Goal: Information Seeking & Learning: Learn about a topic

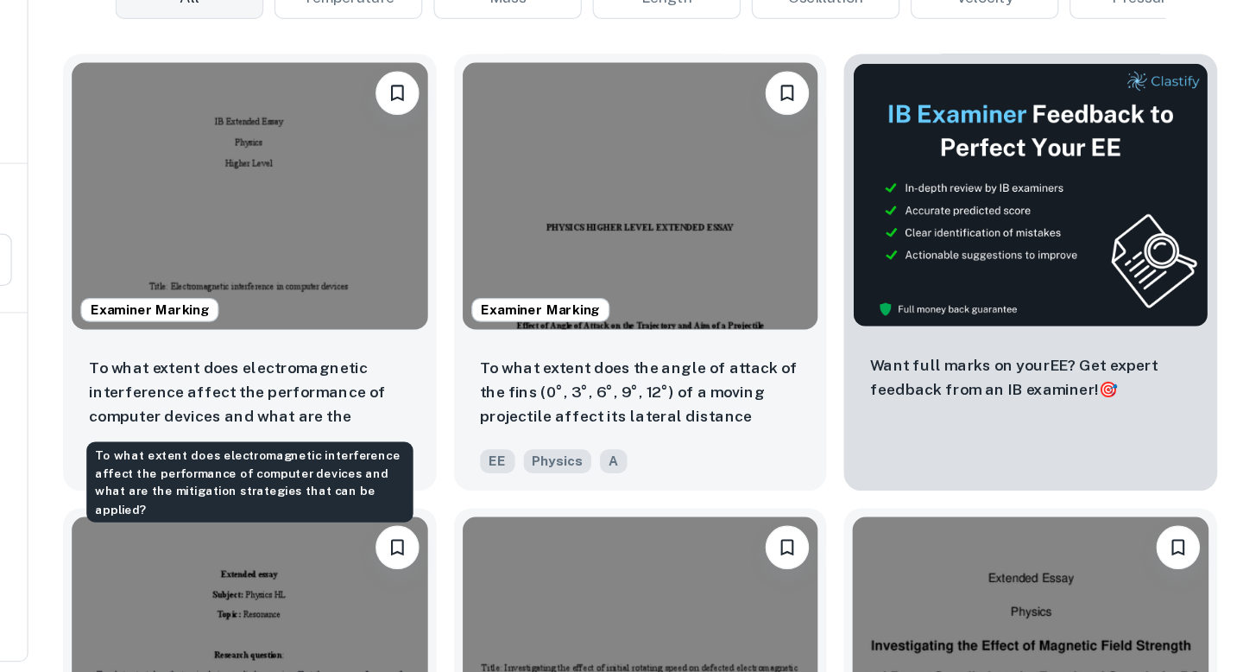
scroll to position [423, 0]
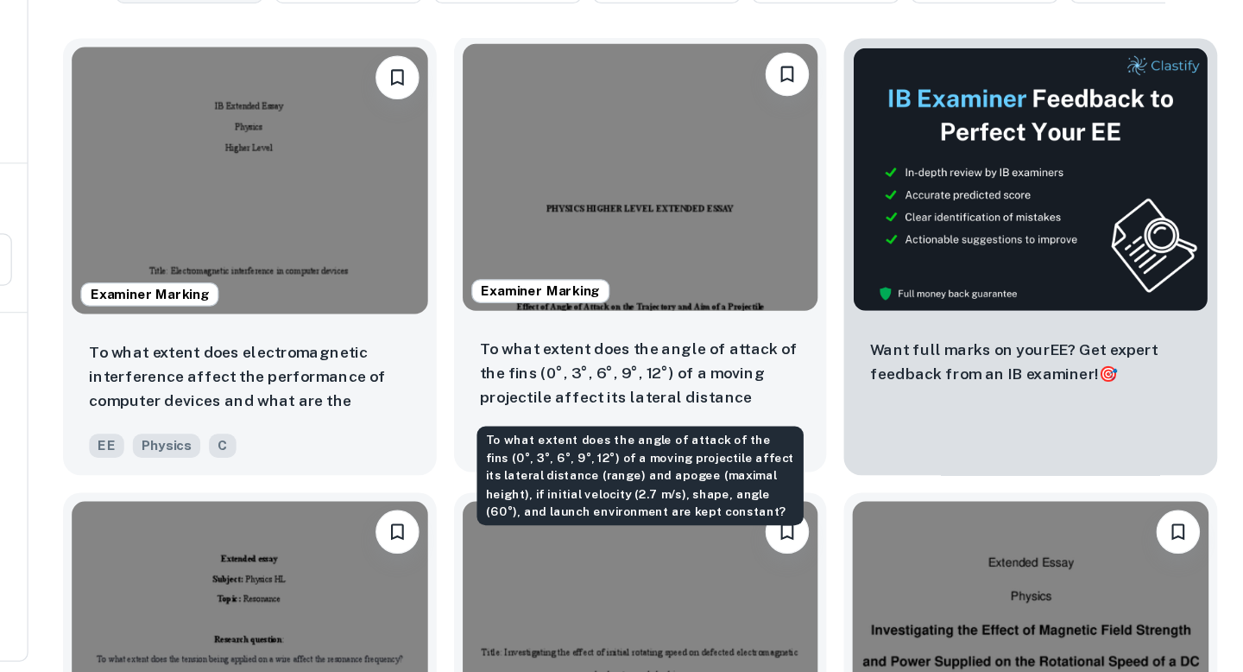
click at [755, 440] on p "To what extent does the angle of attack of the fins (0°, 3°, 6°, 9°, 12°) of a …" at bounding box center [765, 435] width 255 height 59
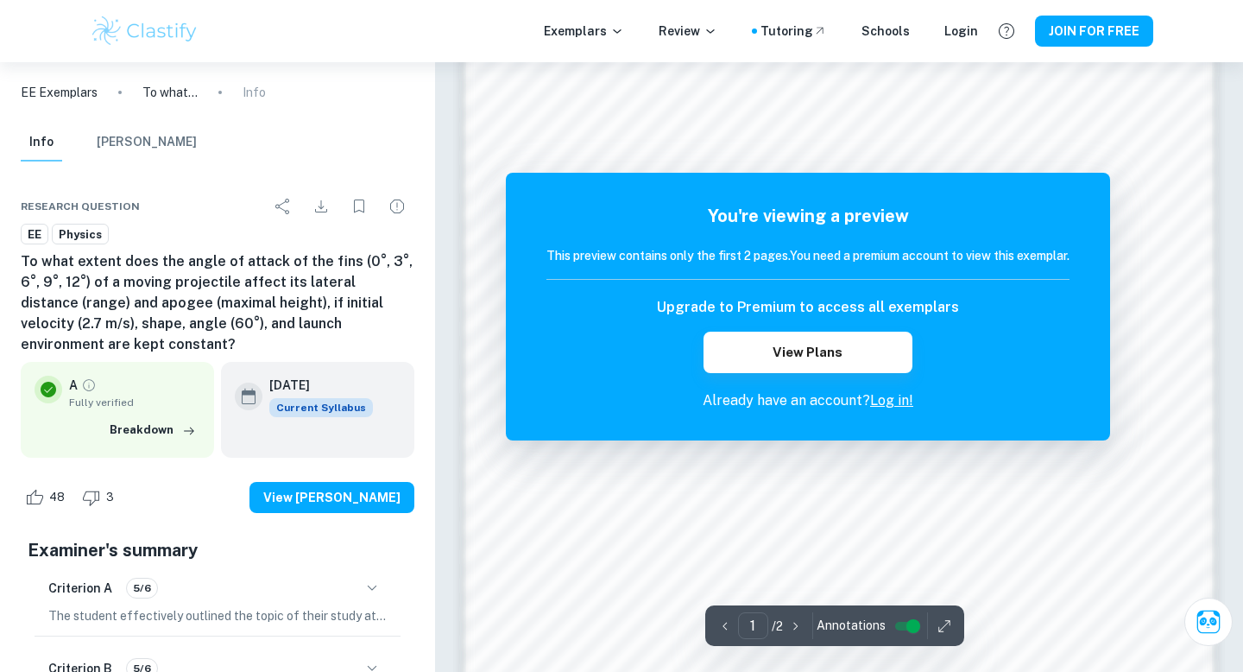
scroll to position [1466, 0]
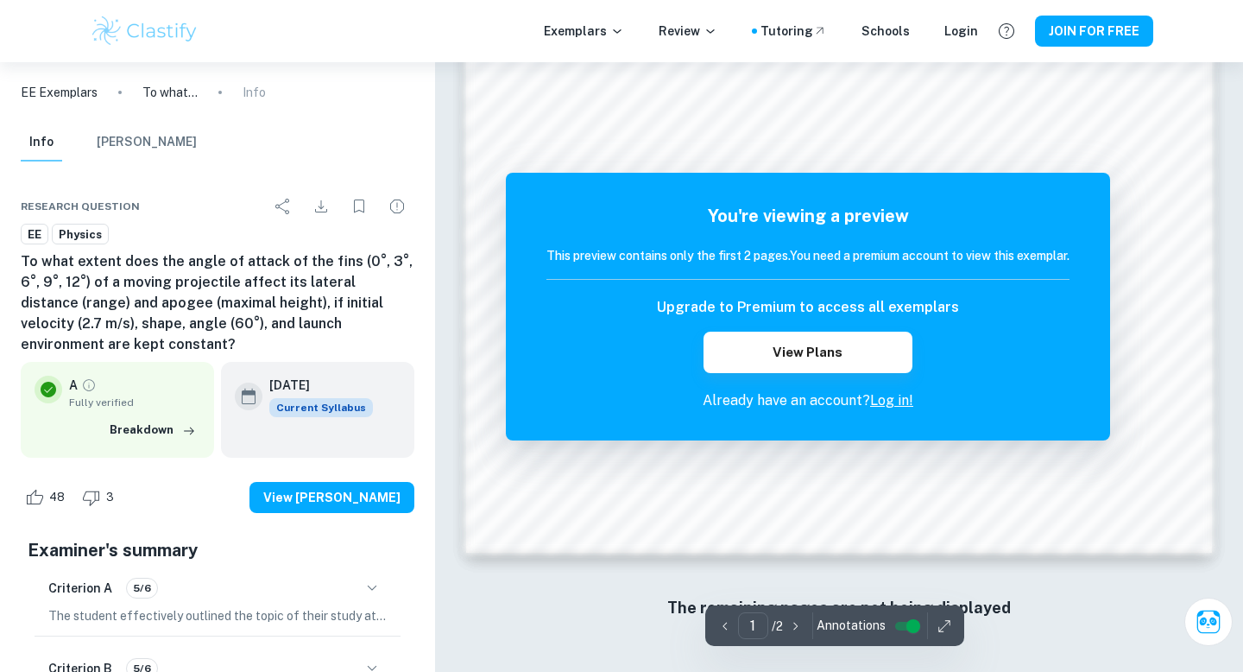
click at [906, 394] on link "Log in!" at bounding box center [891, 400] width 43 height 16
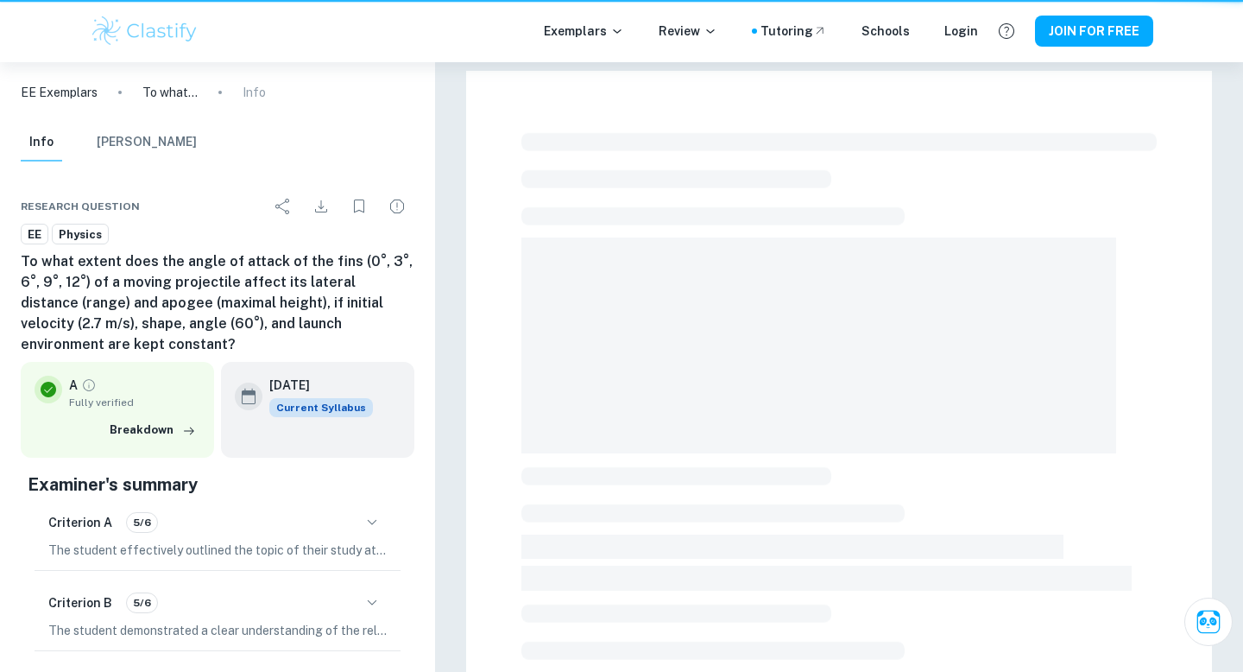
scroll to position [463, 0]
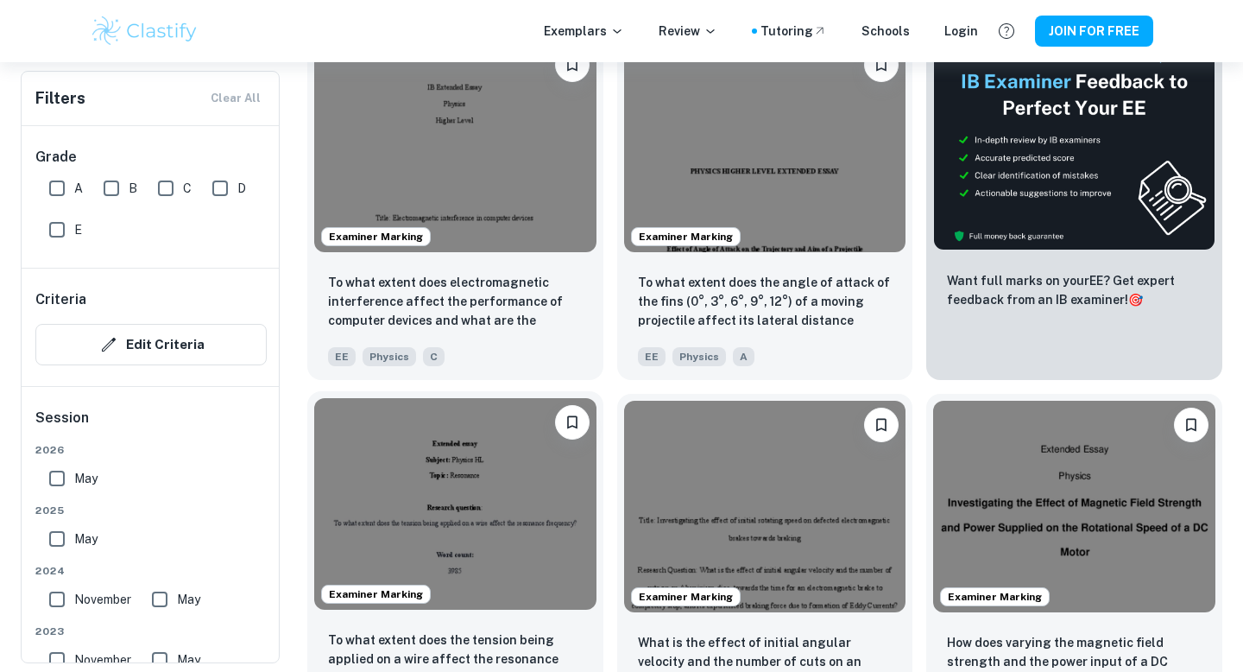
scroll to position [381, 0]
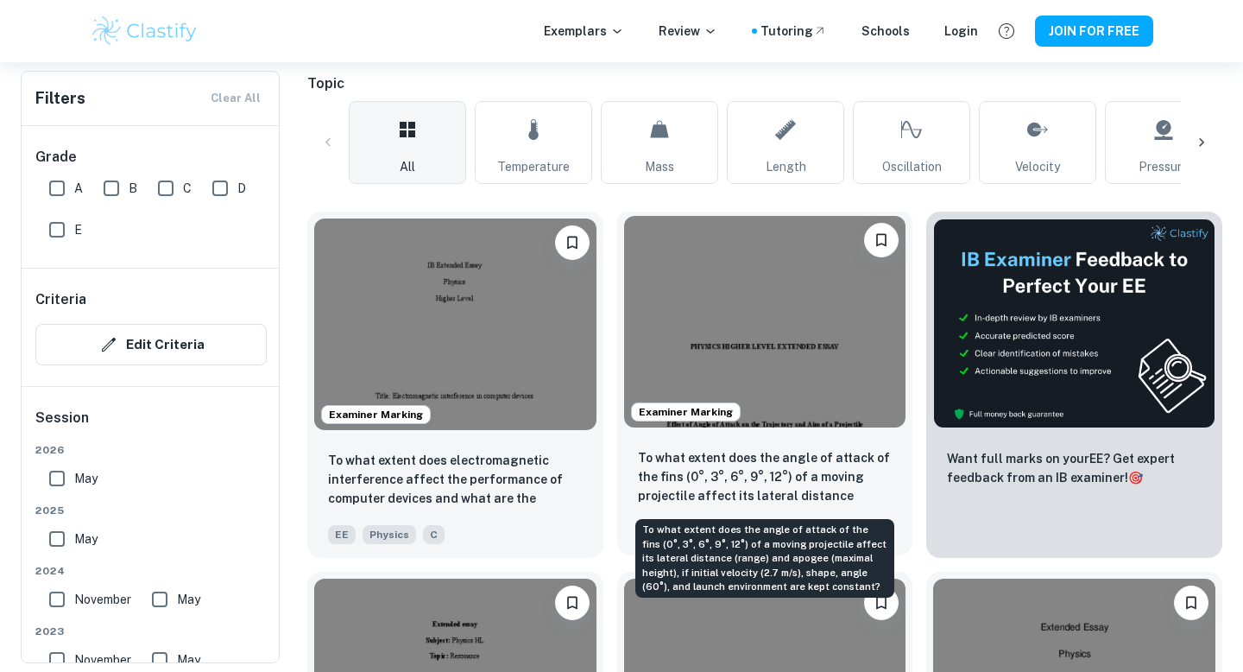
click at [747, 471] on p "To what extent does the angle of attack of the fins (0°, 3°, 6°, 9°, 12°) of a …" at bounding box center [765, 477] width 255 height 59
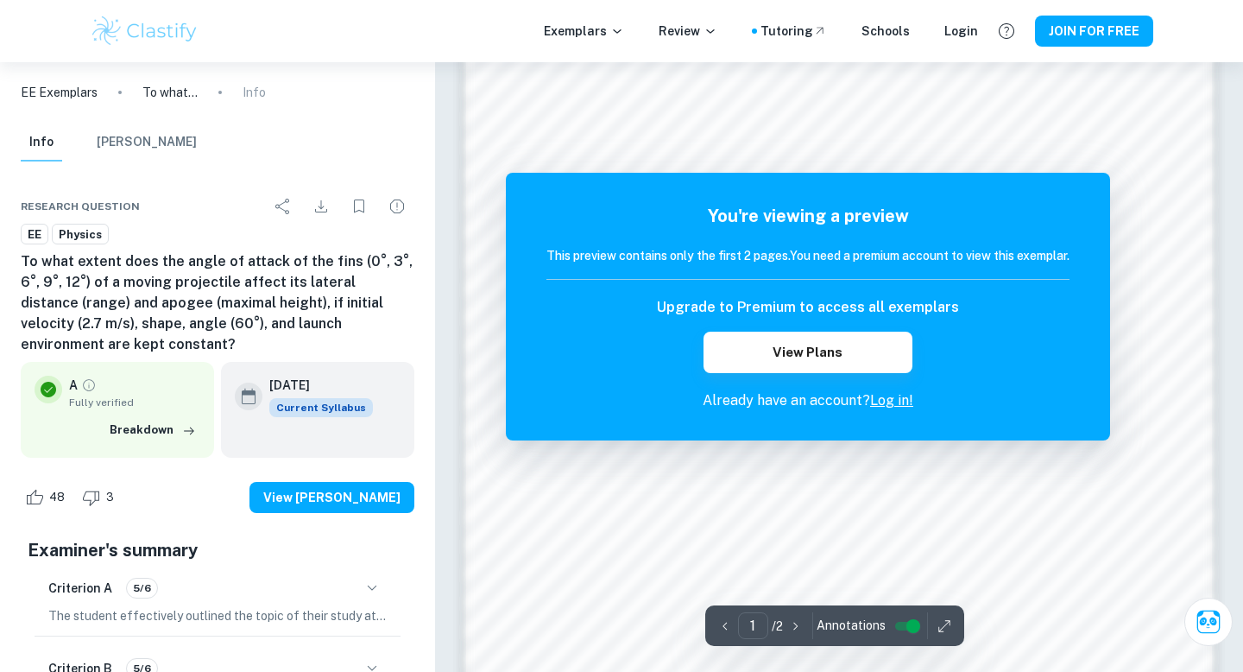
scroll to position [1466, 0]
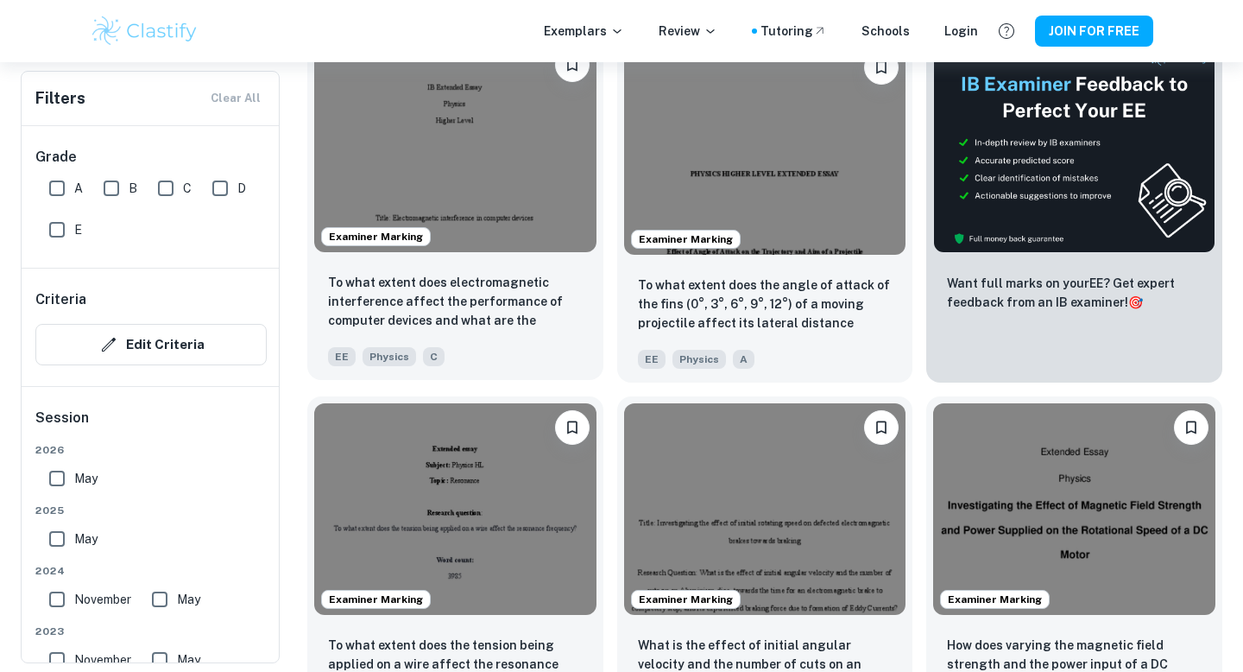
scroll to position [909, 0]
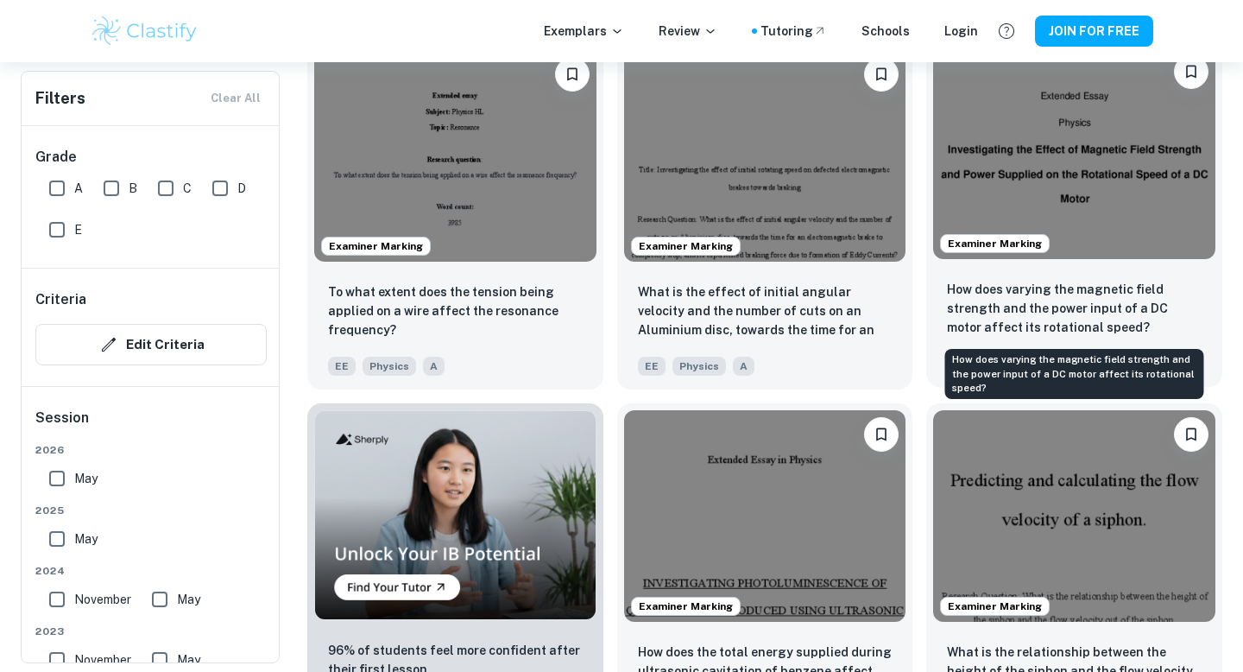
click at [1005, 294] on p "How does varying the magnetic field strength and the power input of a DC motor …" at bounding box center [1074, 308] width 255 height 57
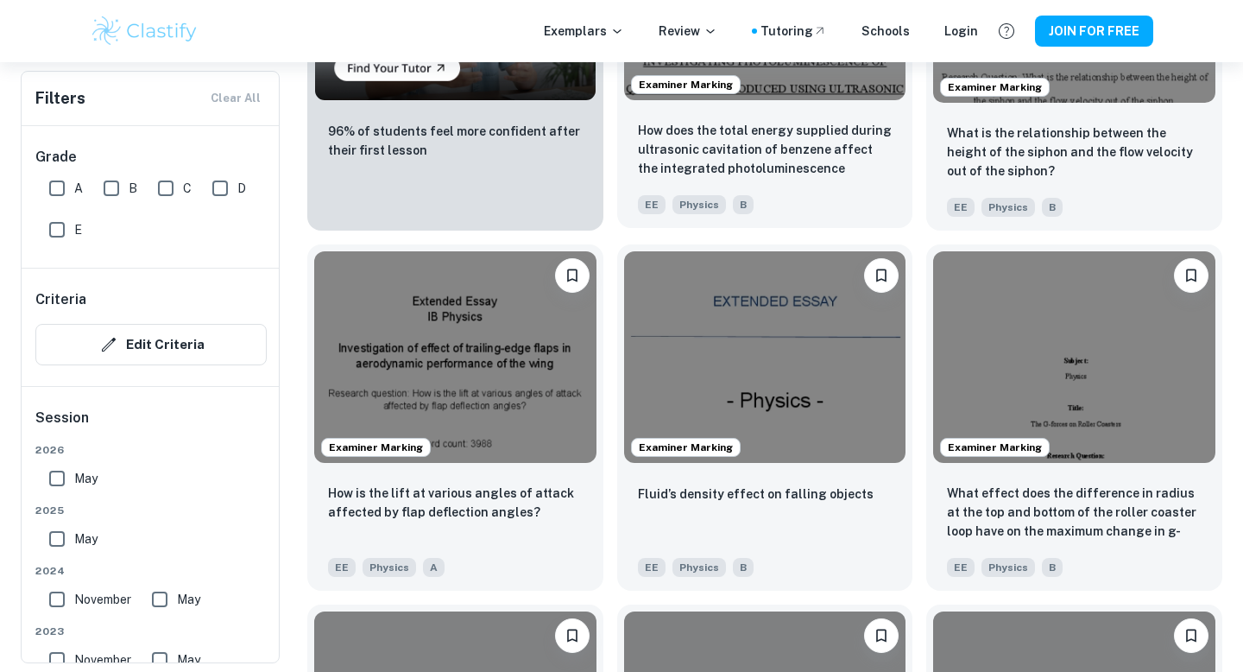
scroll to position [1465, 0]
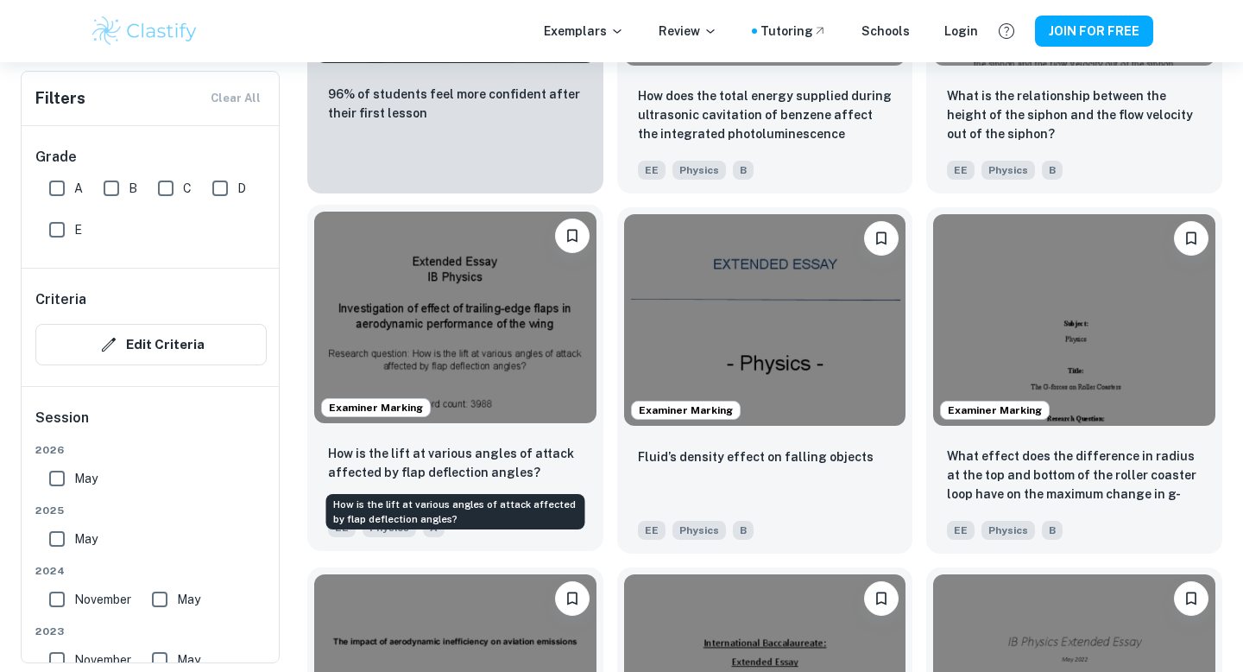
click at [427, 455] on p "How is the lift at various angles of attack affected by flap deflection angles?" at bounding box center [455, 463] width 255 height 38
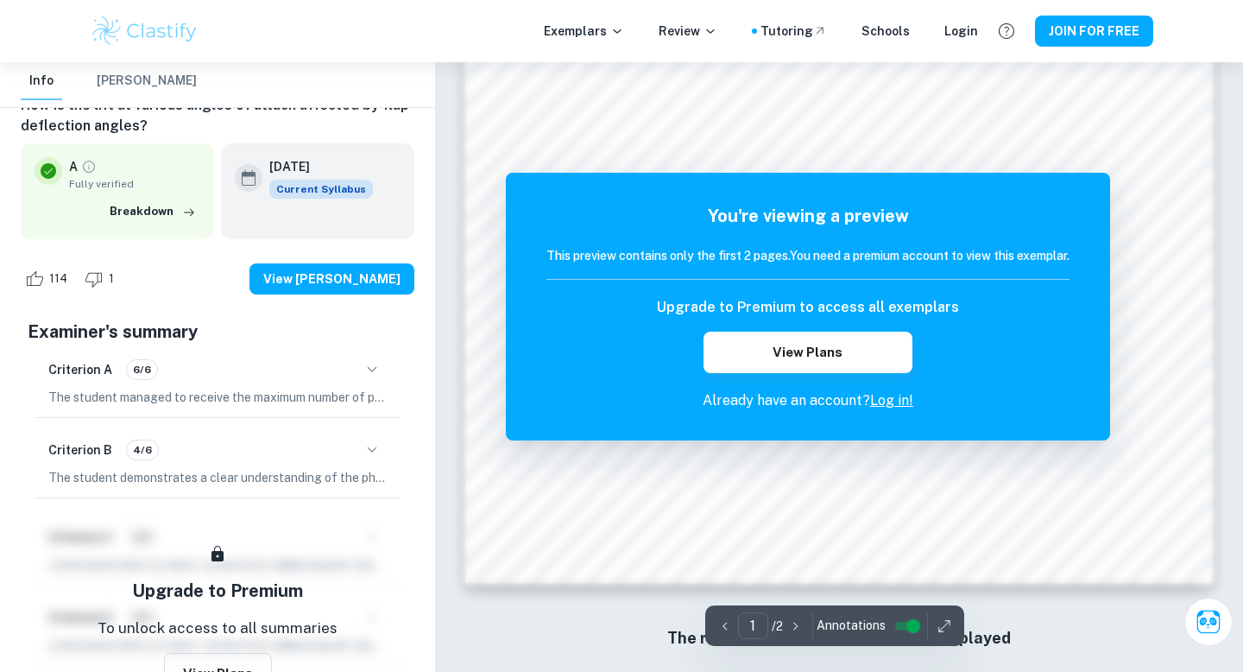
scroll to position [1644, 0]
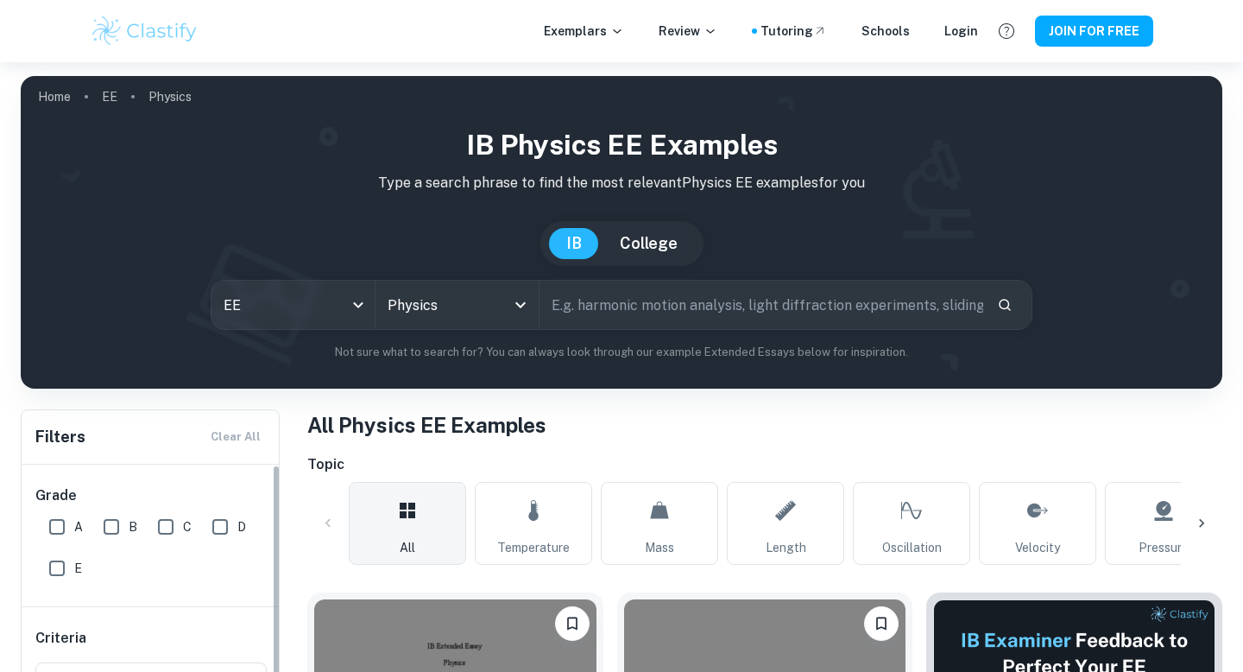
click at [60, 519] on input "A" at bounding box center [57, 526] width 35 height 35
checkbox input "true"
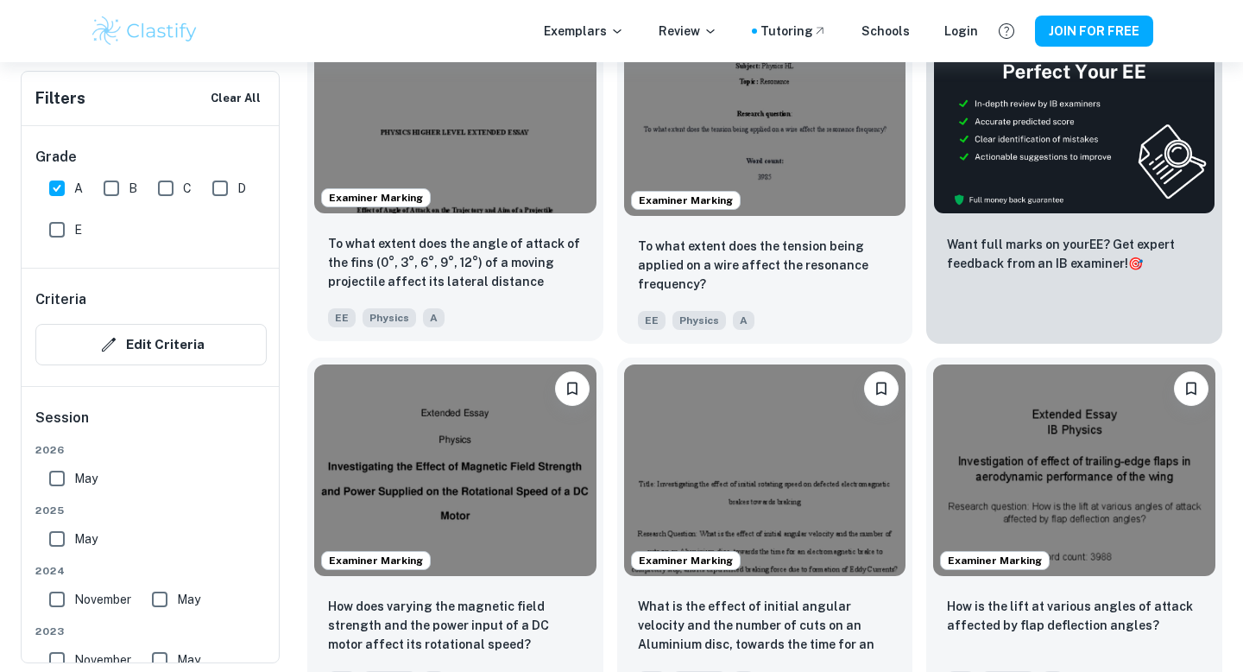
scroll to position [687, 0]
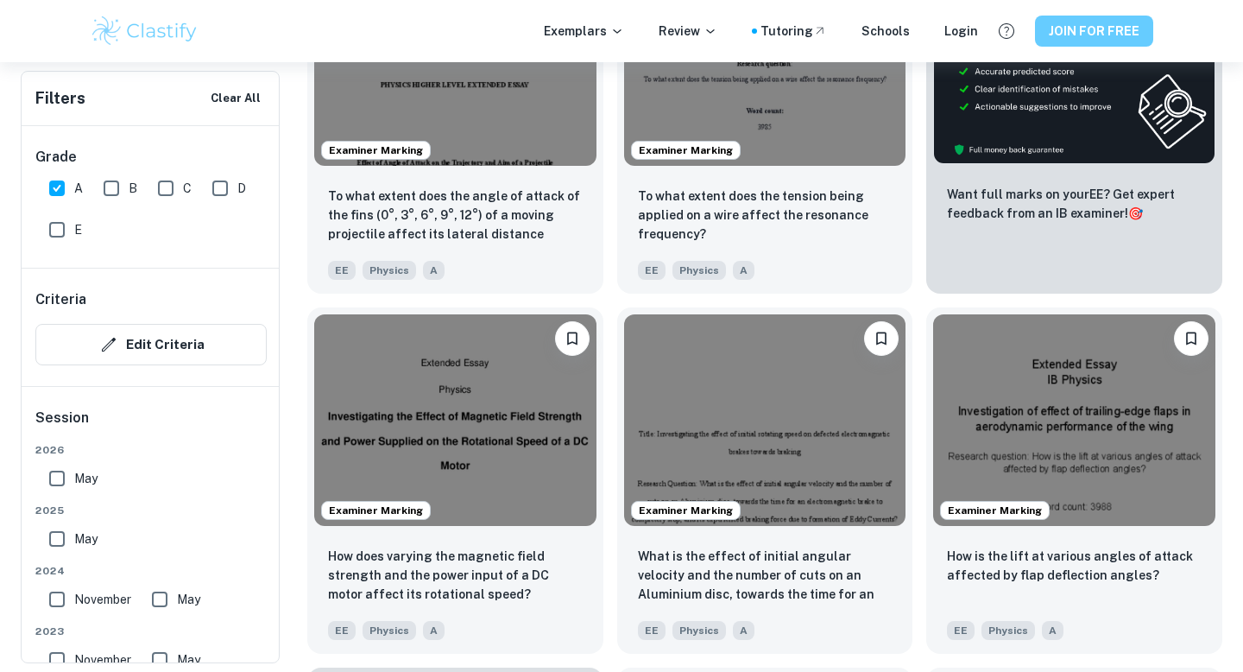
click at [1103, 35] on button "JOIN FOR FREE" at bounding box center [1094, 31] width 118 height 31
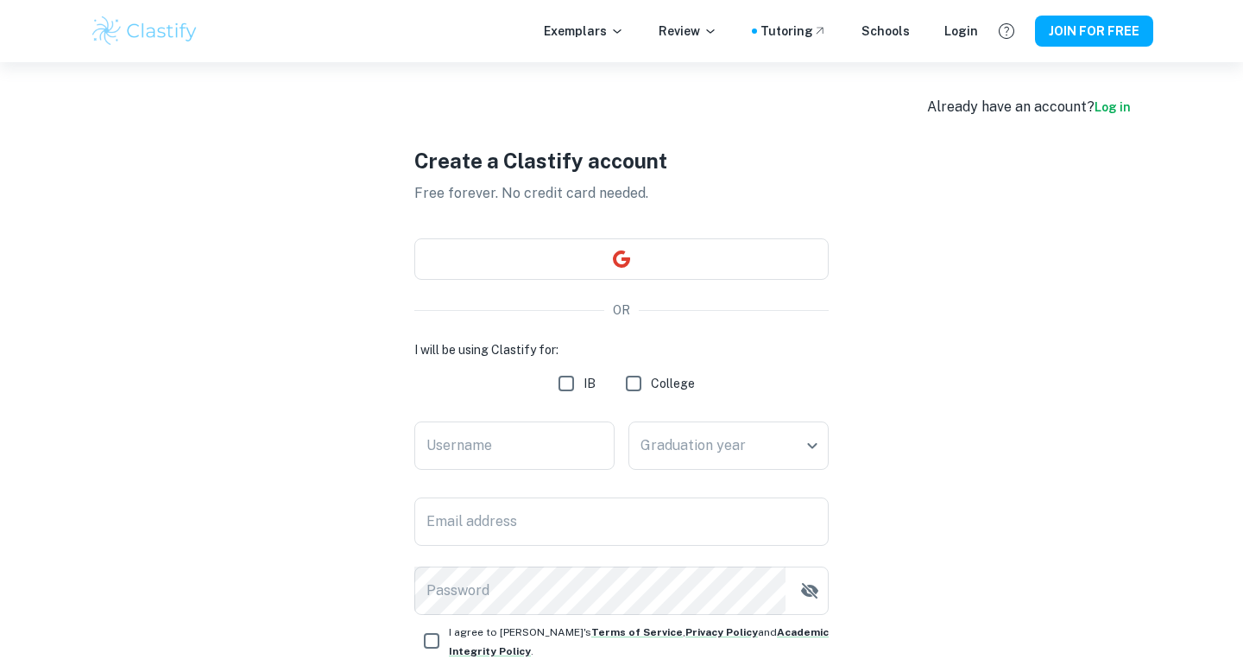
click at [556, 379] on input "IB" at bounding box center [566, 383] width 35 height 35
checkbox input "true"
click at [521, 434] on input "Username" at bounding box center [514, 445] width 200 height 48
type input "e"
click at [692, 439] on body "We value your privacy We use cookies to enhance your browsing experience, serve…" at bounding box center [621, 398] width 1243 height 672
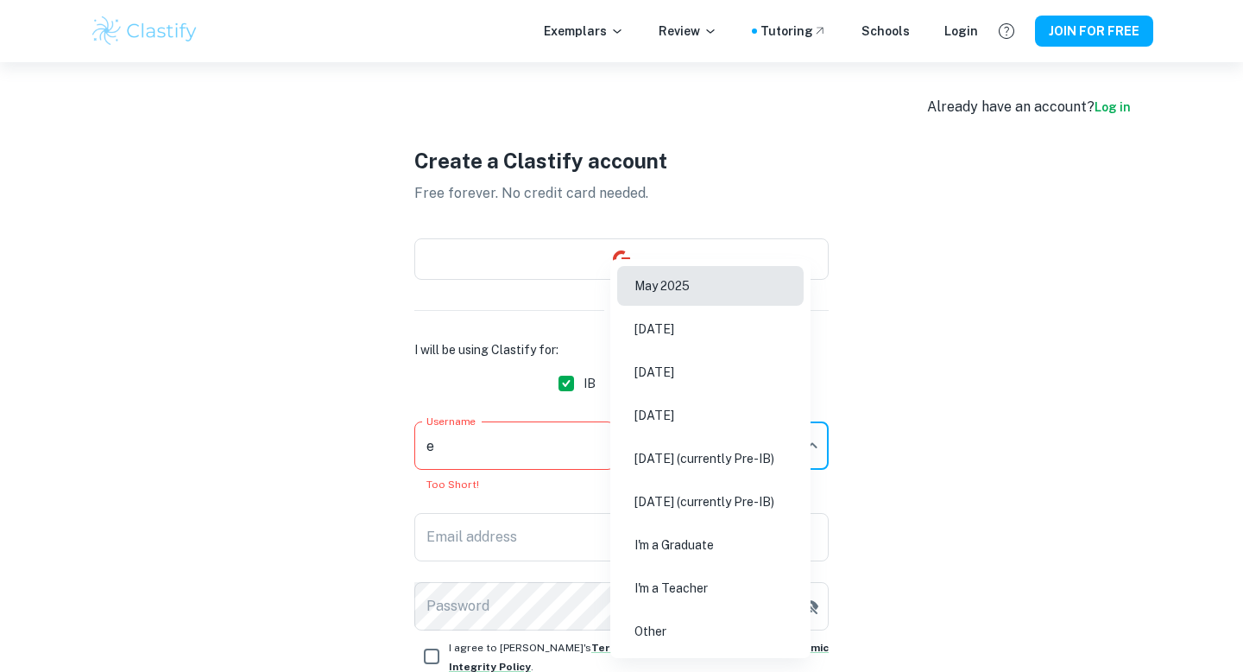
click at [684, 418] on li "[DATE]" at bounding box center [710, 415] width 187 height 40
type input "N26"
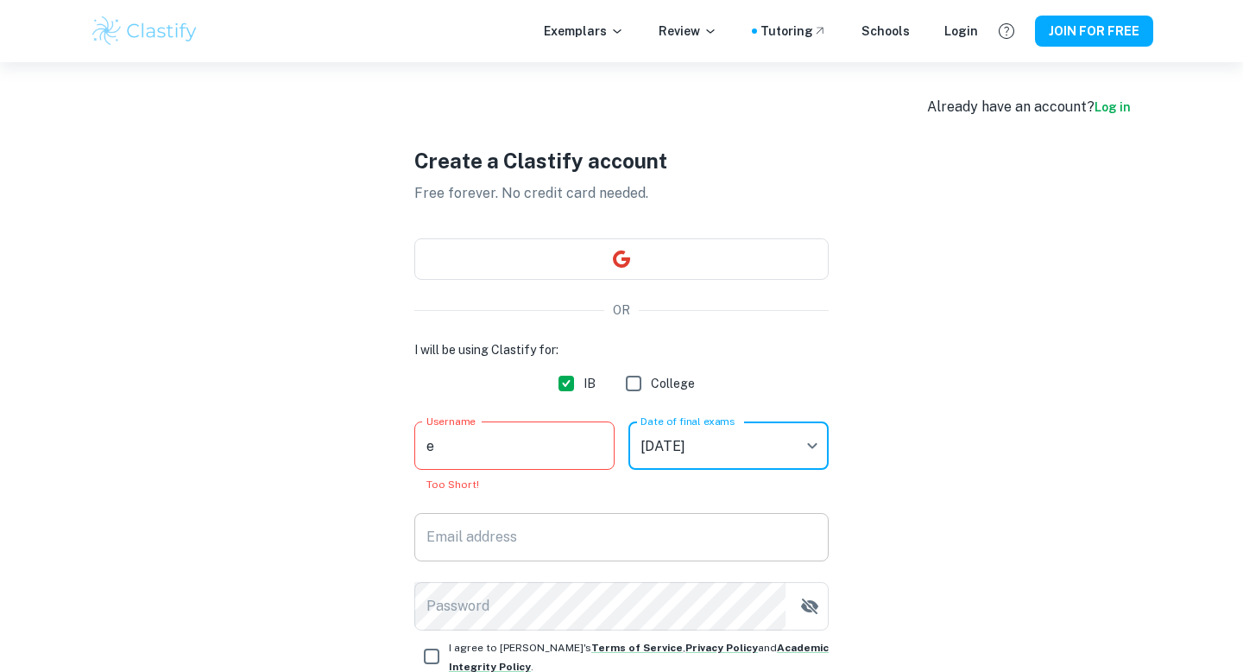
click at [535, 541] on input "Email address" at bounding box center [621, 537] width 414 height 48
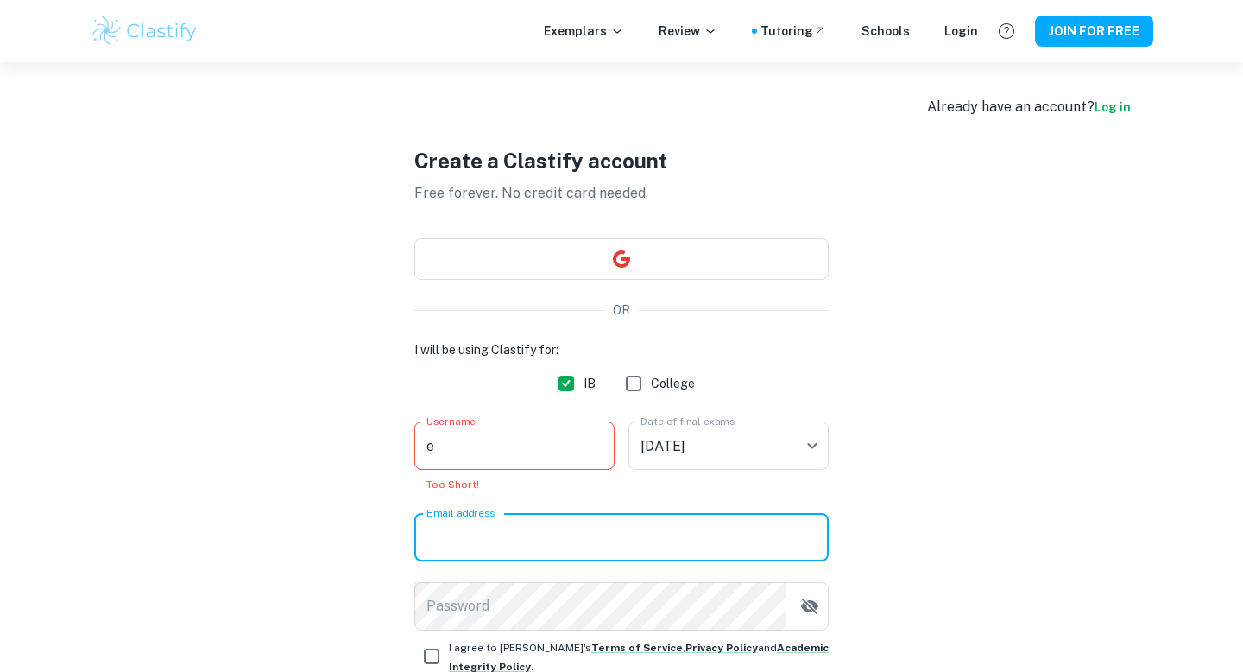
click at [488, 454] on input "e" at bounding box center [514, 445] width 200 height 48
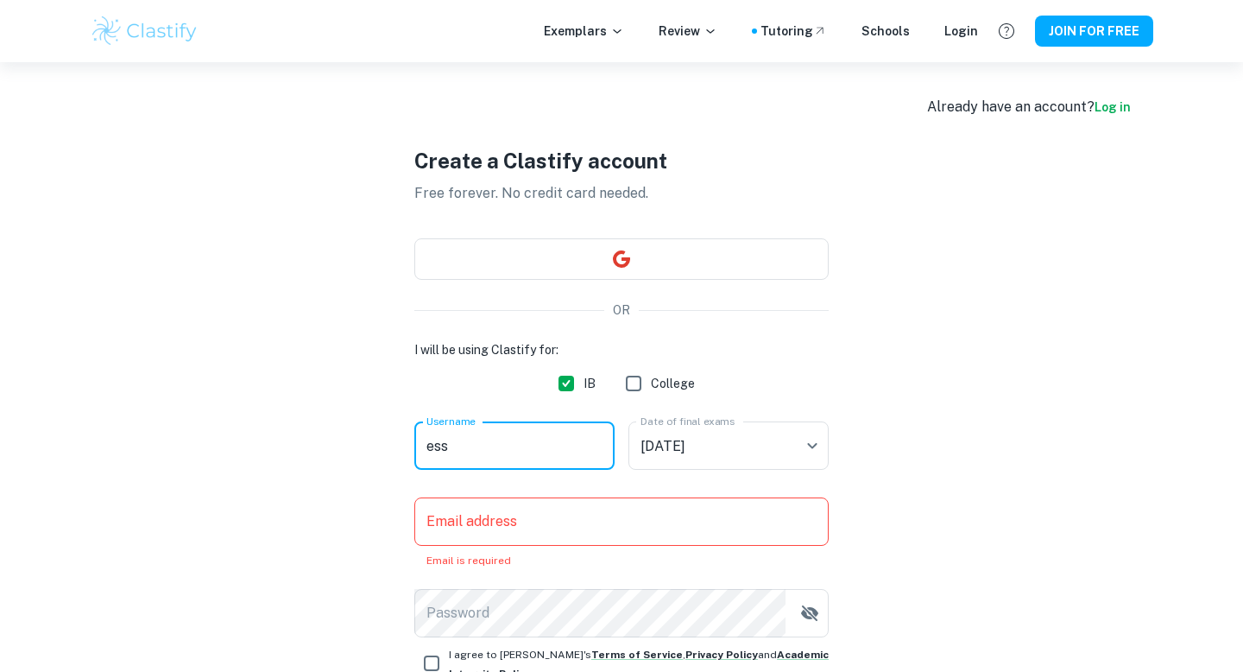
type input "ess"
click at [484, 509] on div "Email address Email address Email is required" at bounding box center [621, 532] width 414 height 71
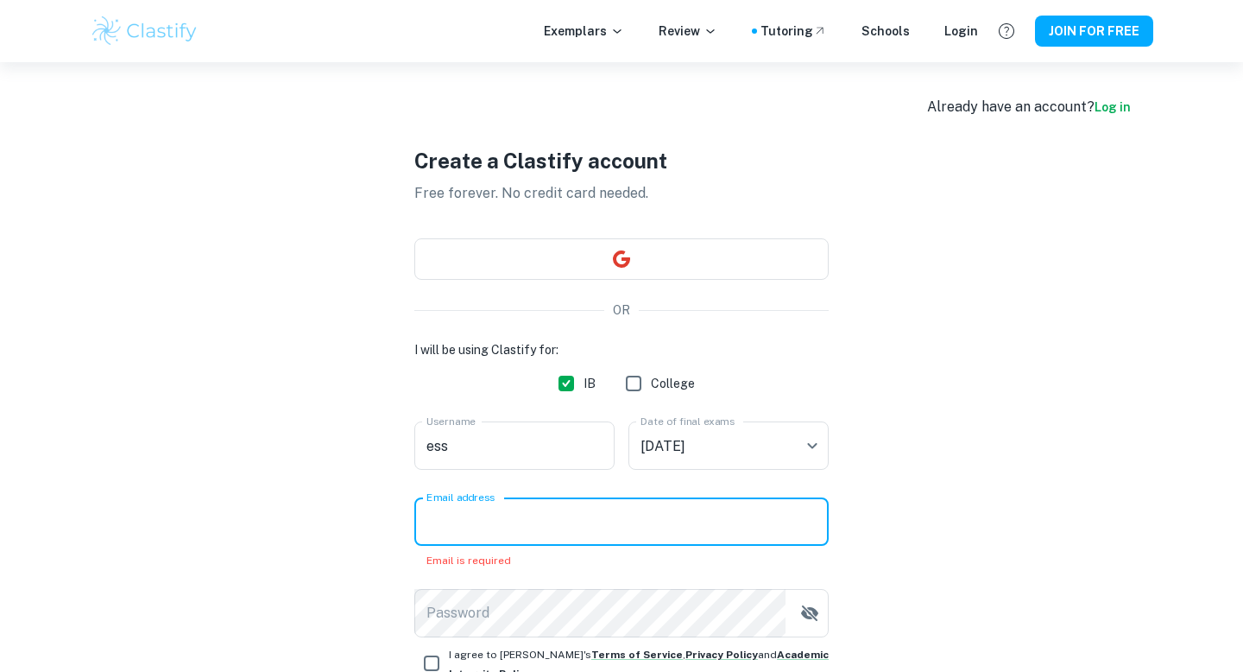
type input "[EMAIL_ADDRESS][DOMAIN_NAME]"
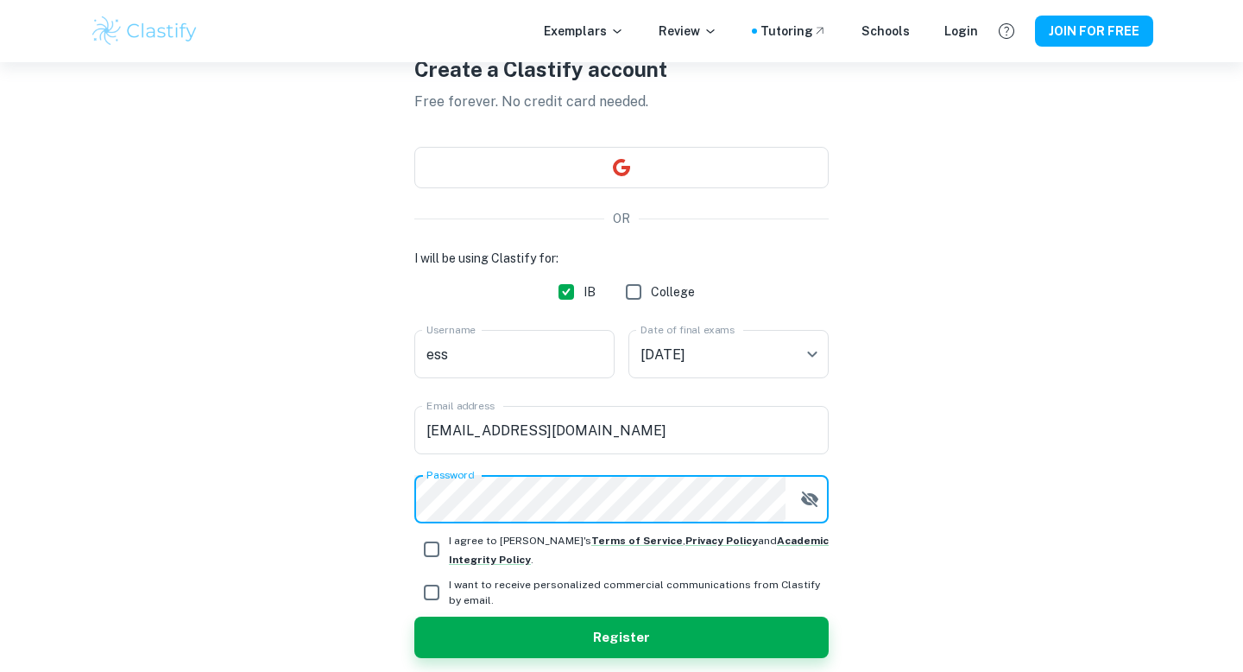
scroll to position [104, 0]
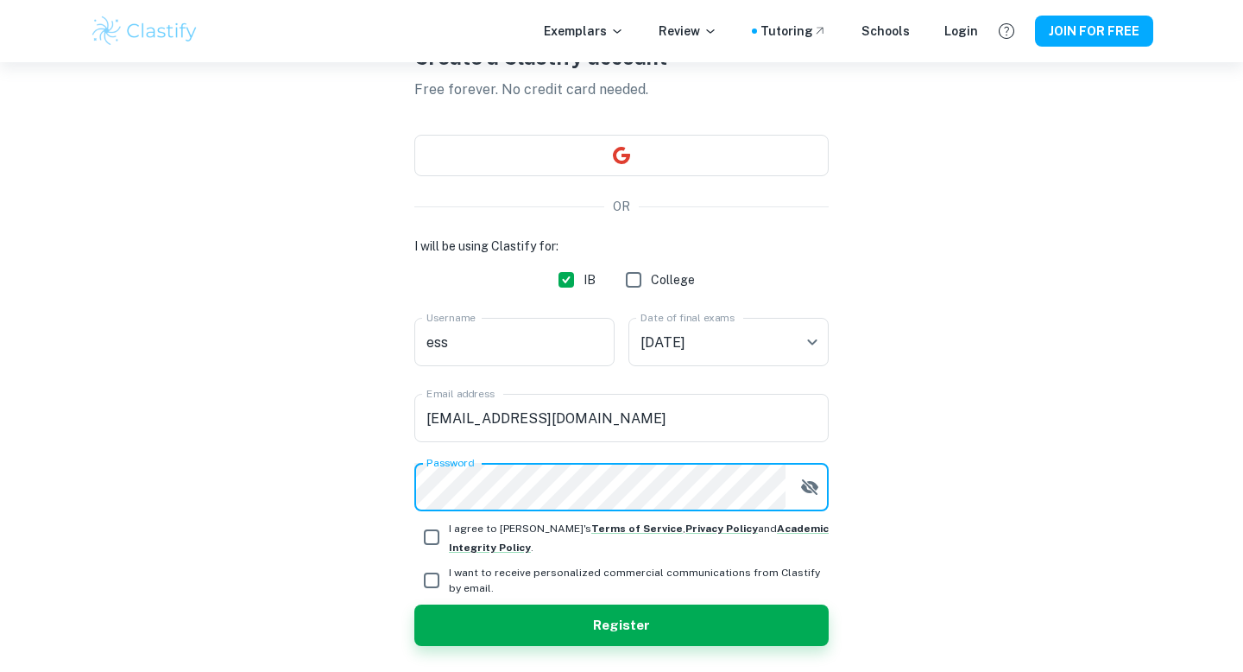
click at [431, 532] on input "I agree to [PERSON_NAME]'s Terms of Service , Privacy Policy and Academic Integ…" at bounding box center [431, 537] width 35 height 35
checkbox input "true"
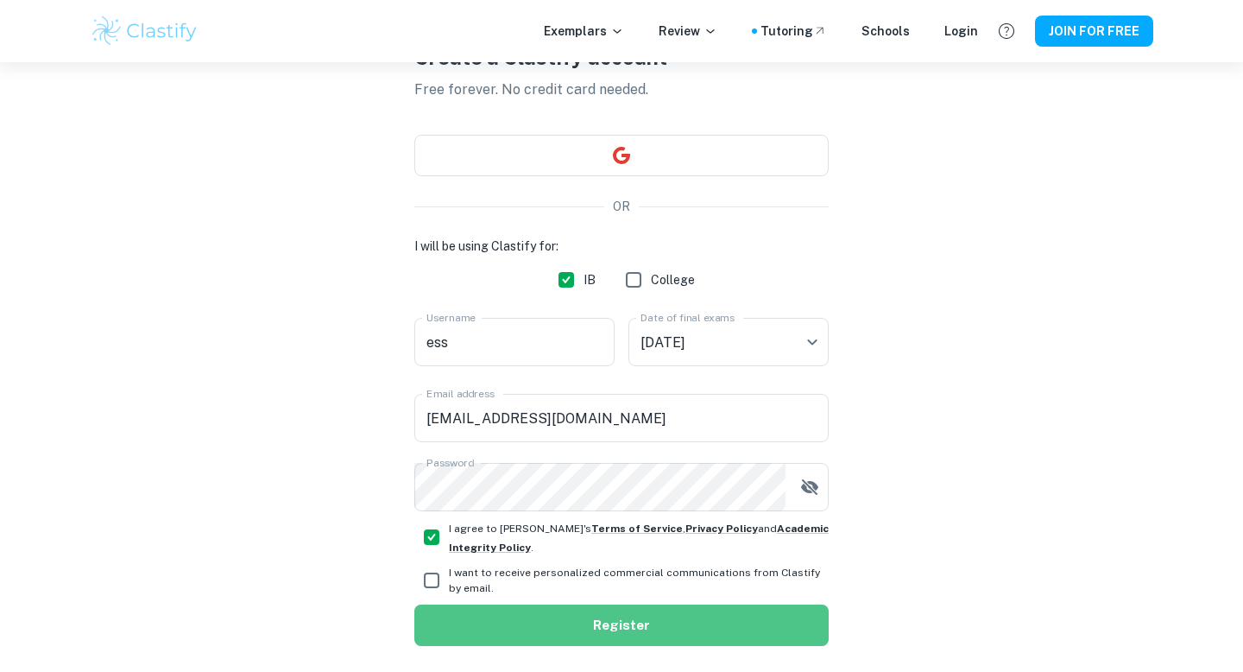
click at [511, 625] on button "Register" at bounding box center [621, 624] width 414 height 41
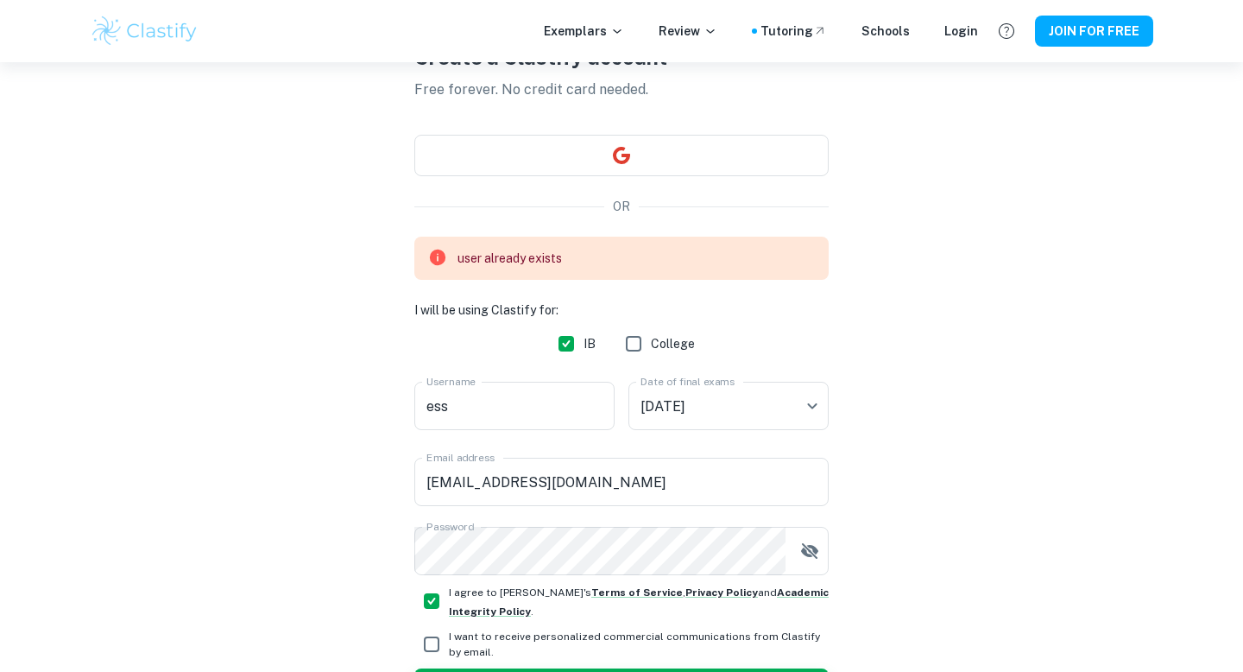
scroll to position [0, 0]
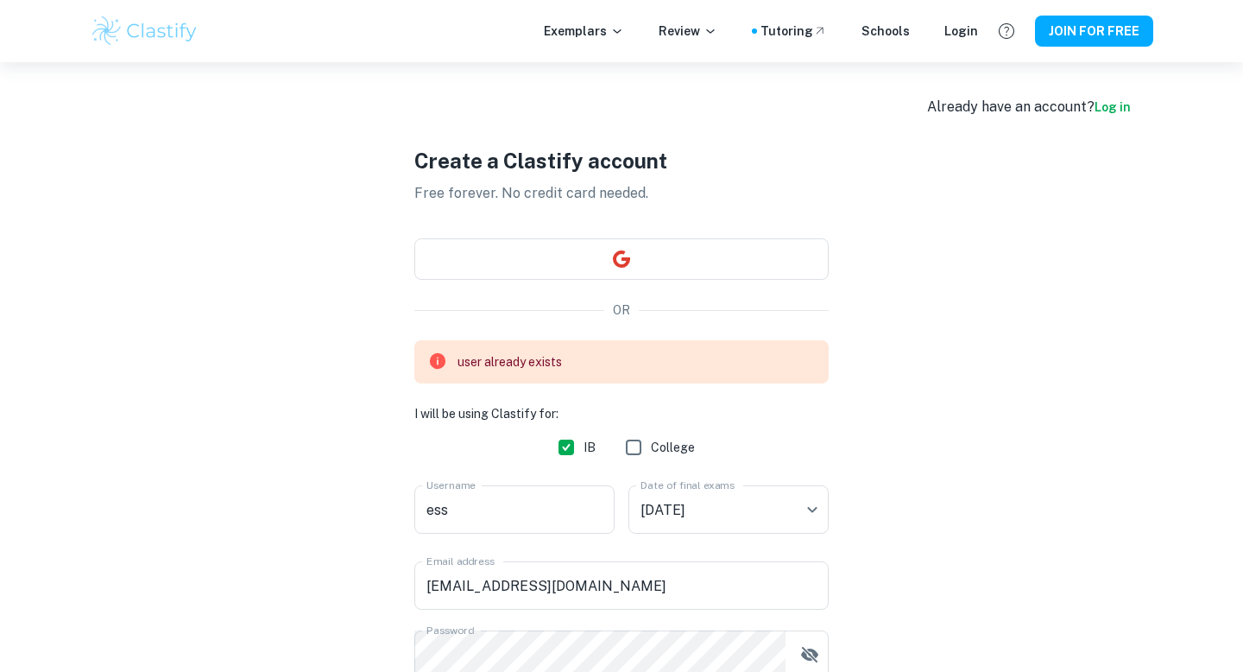
click at [1109, 106] on link "Log in" at bounding box center [1113, 107] width 36 height 14
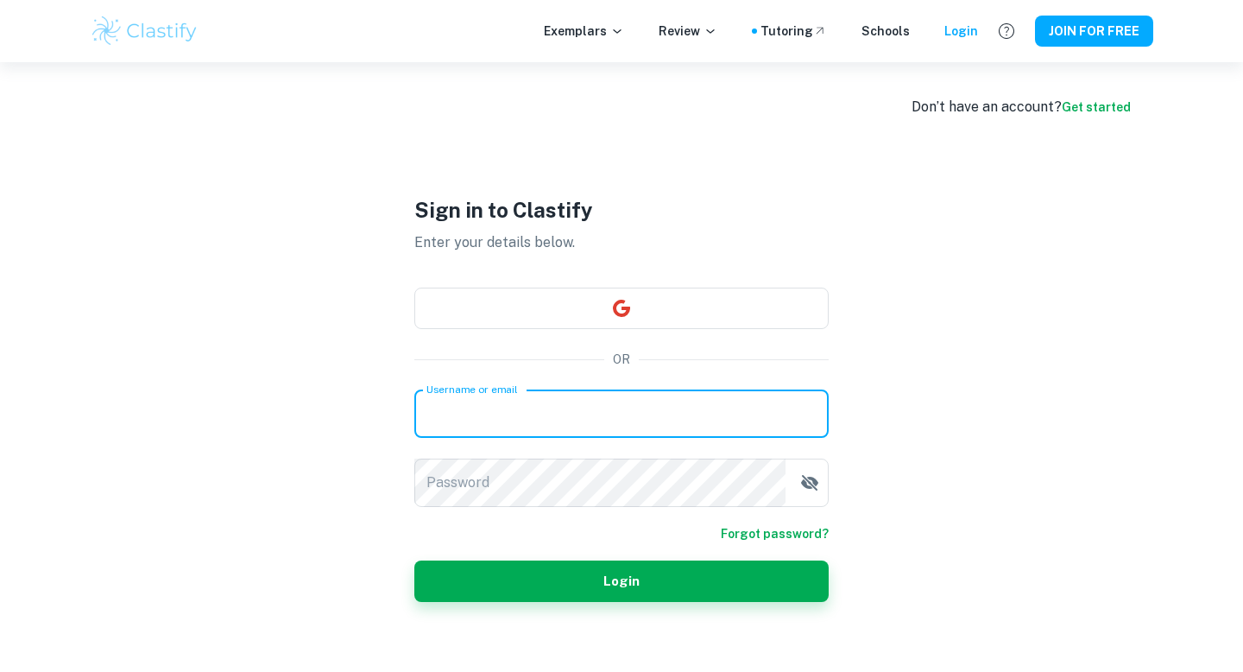
click at [547, 390] on input "Username or email" at bounding box center [621, 413] width 414 height 48
type input "[EMAIL_ADDRESS][DOMAIN_NAME]"
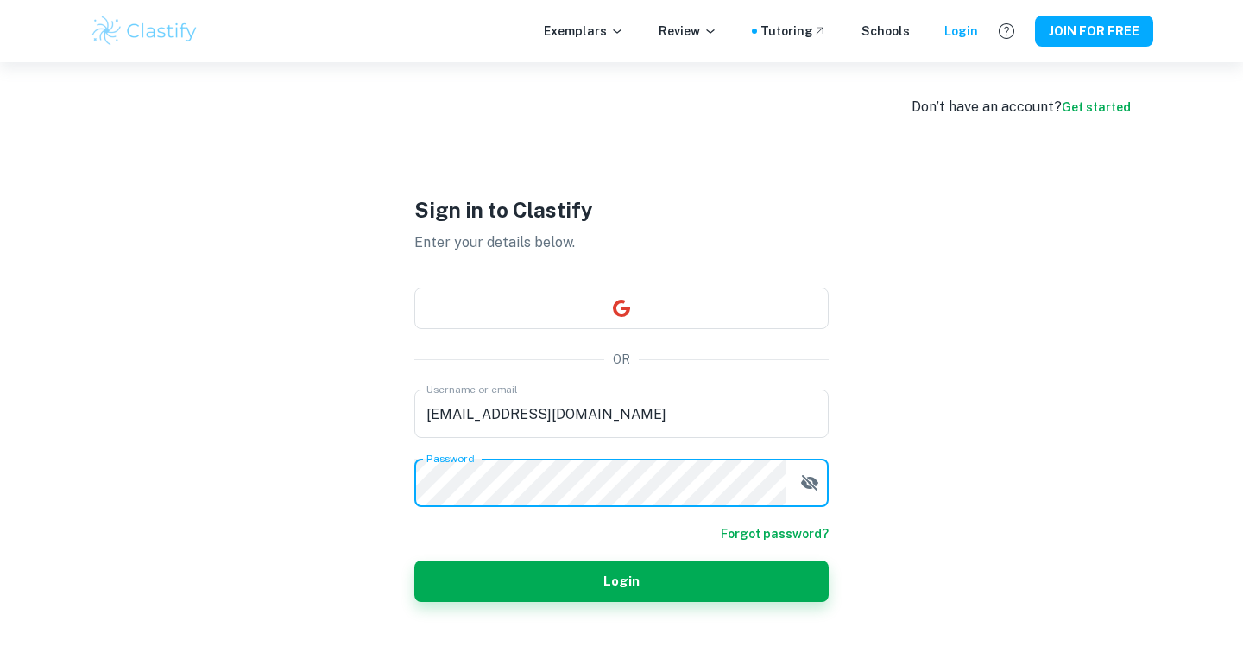
click at [414, 560] on button "Login" at bounding box center [621, 580] width 414 height 41
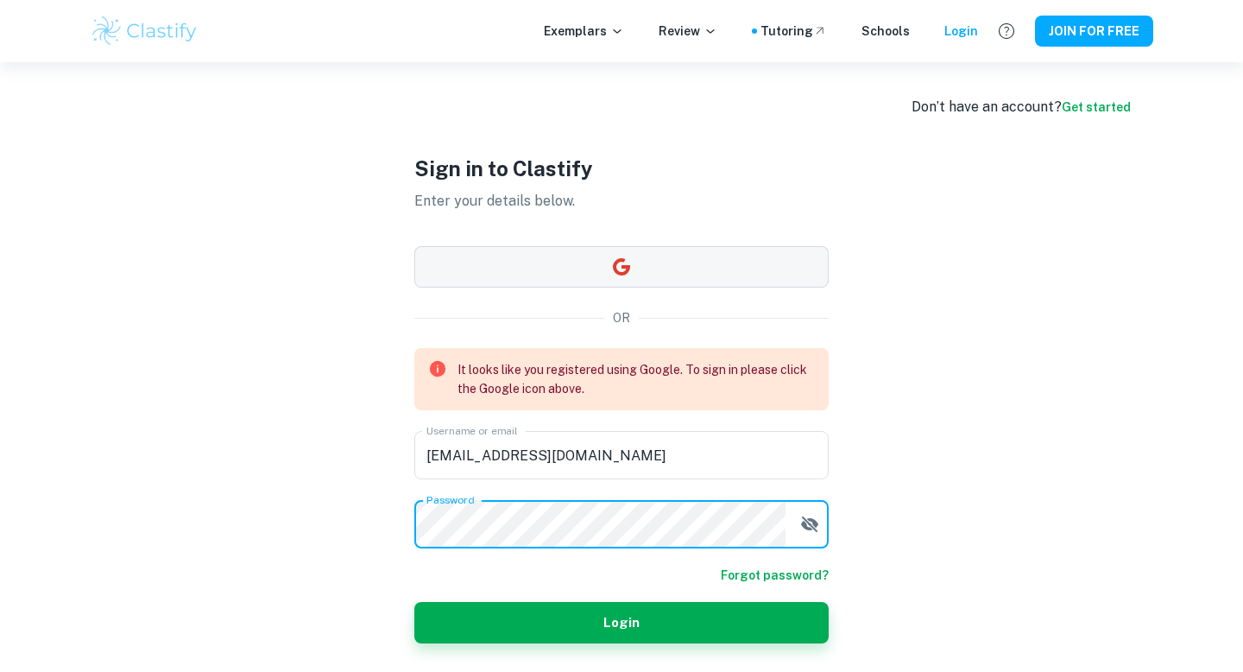
click at [547, 255] on div "Sign in to Clastify Enter your details below. OR It looks like you registered u…" at bounding box center [621, 398] width 414 height 672
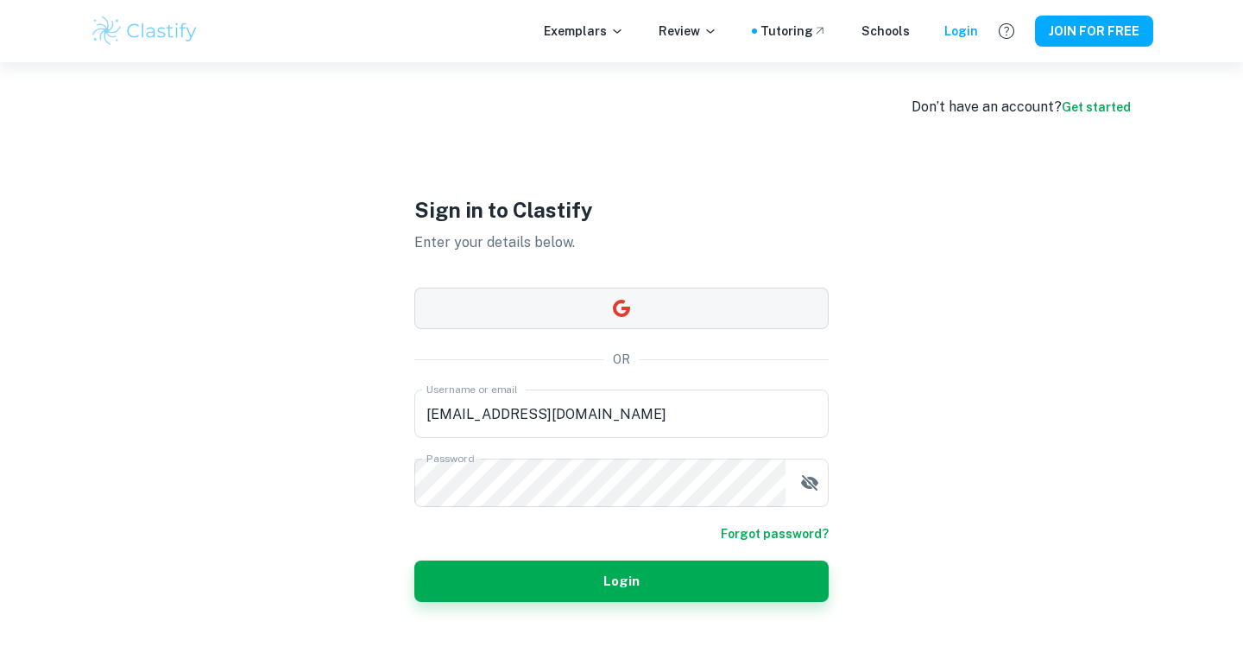
click at [551, 294] on button "button" at bounding box center [621, 308] width 414 height 41
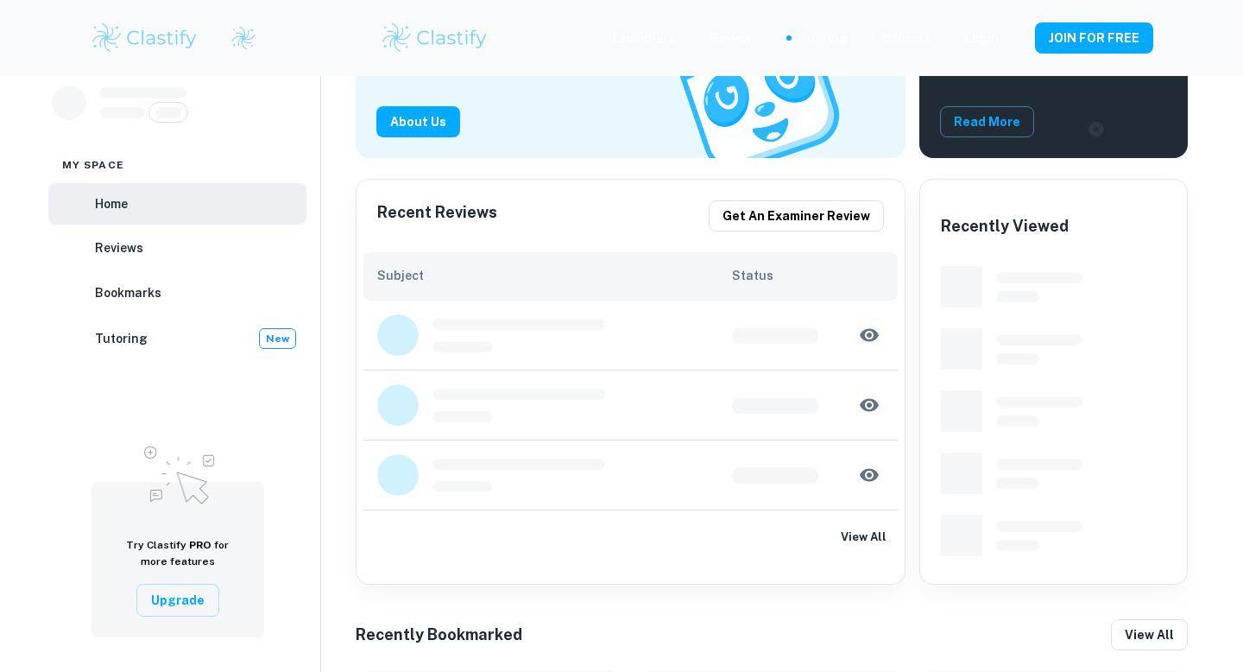
scroll to position [246, 0]
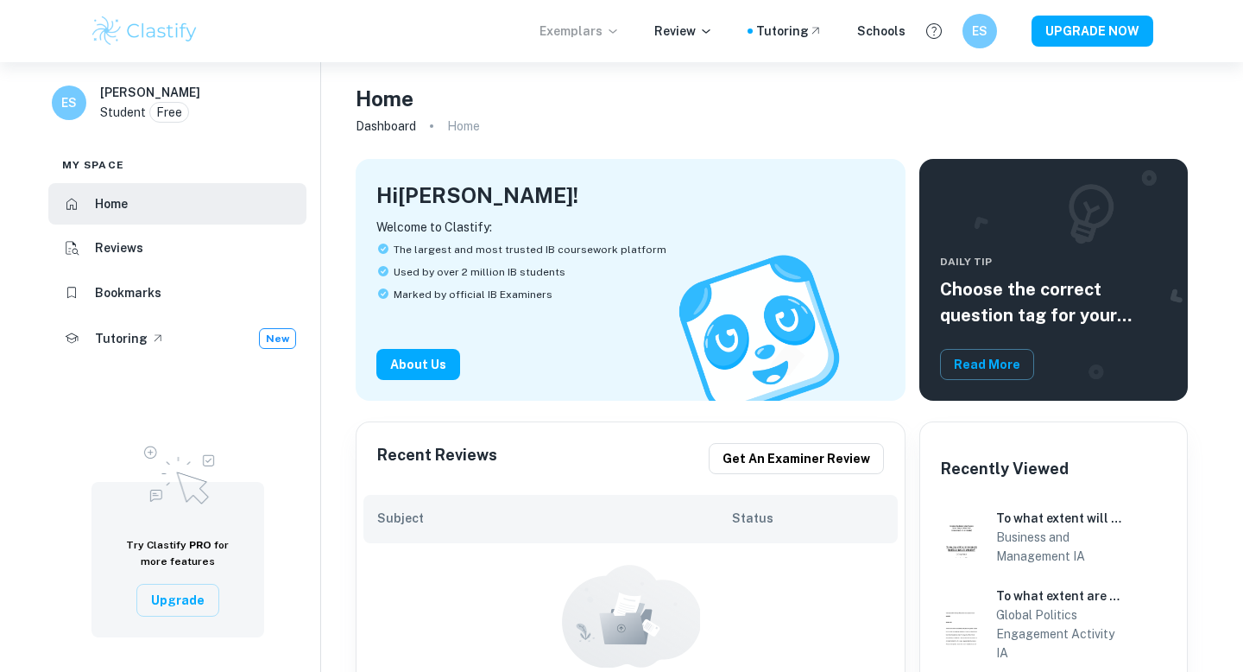
click at [604, 30] on p "Exemplars" at bounding box center [580, 31] width 80 height 19
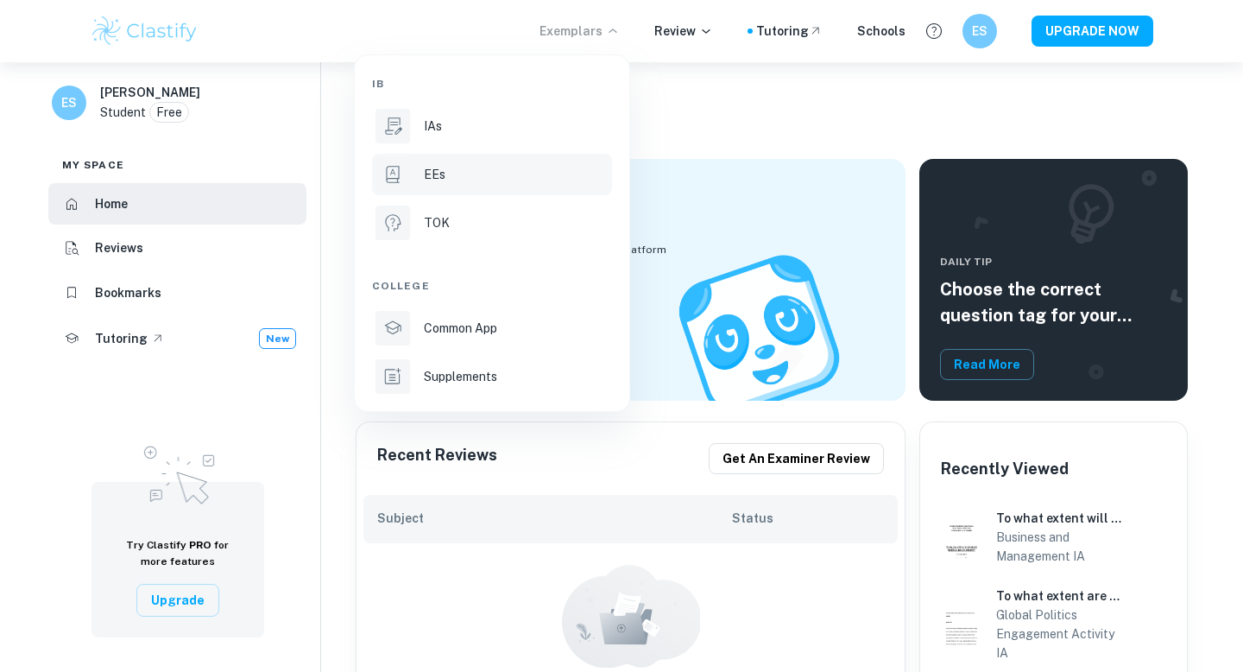
click at [453, 180] on div "EEs" at bounding box center [516, 174] width 185 height 19
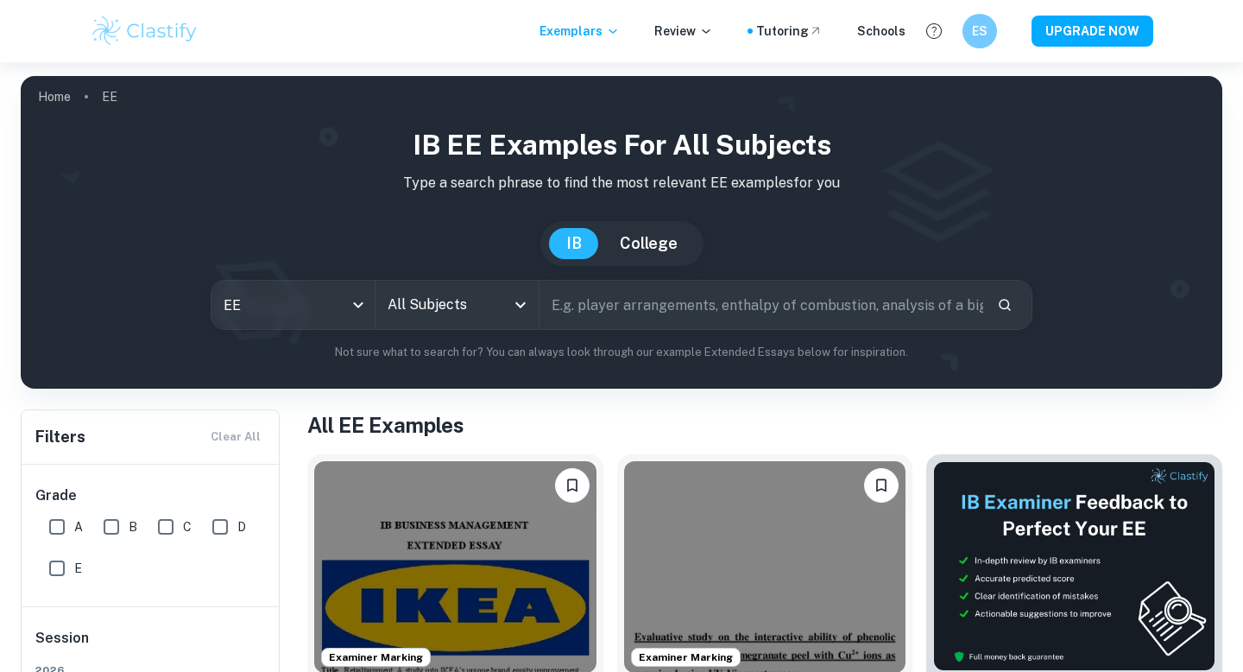
click at [459, 311] on input "All Subjects" at bounding box center [444, 304] width 122 height 33
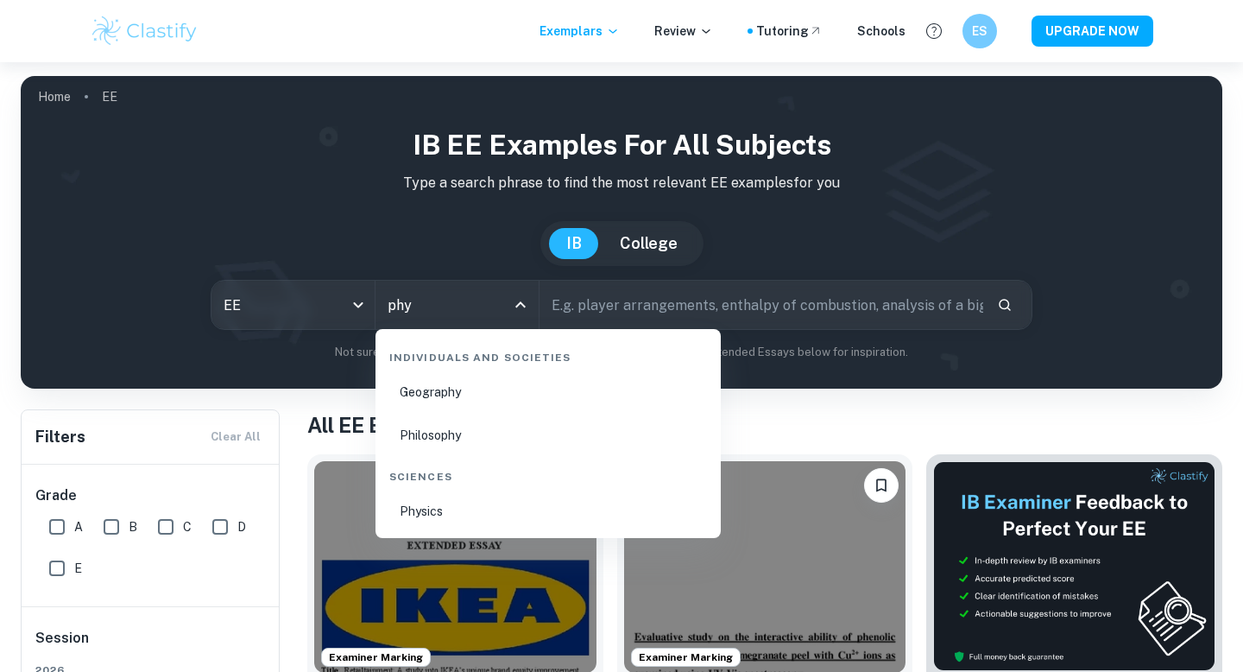
click at [456, 506] on li "Physics" at bounding box center [549, 511] width 332 height 40
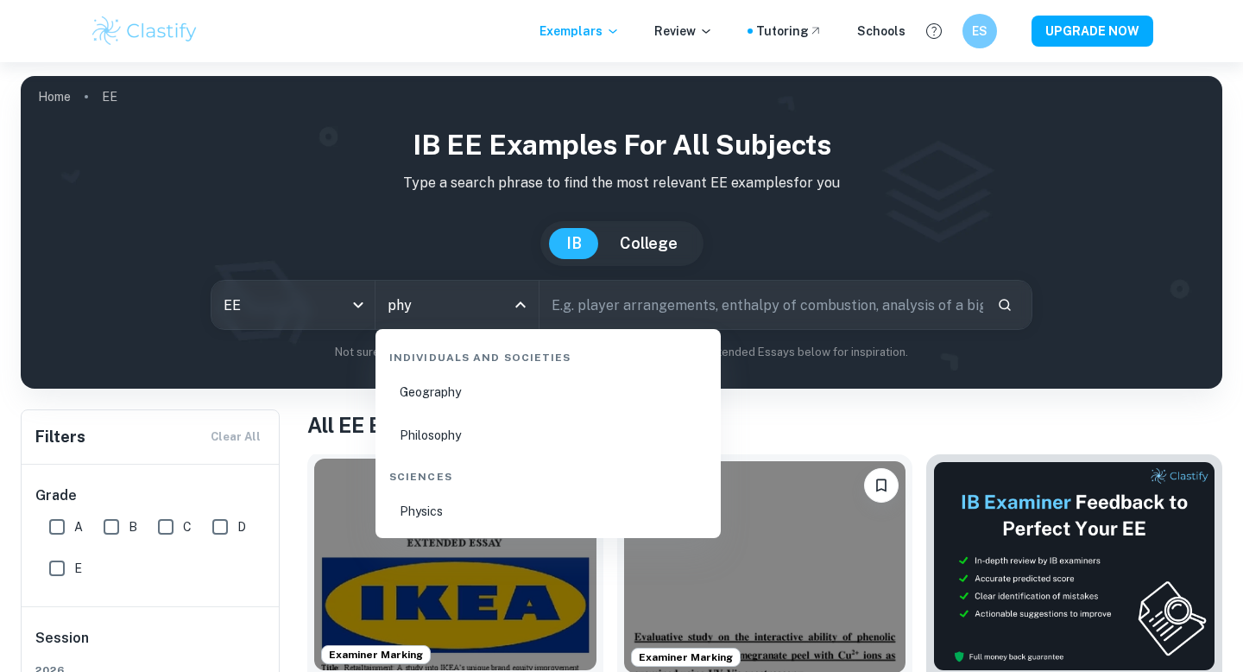
type input "Physics"
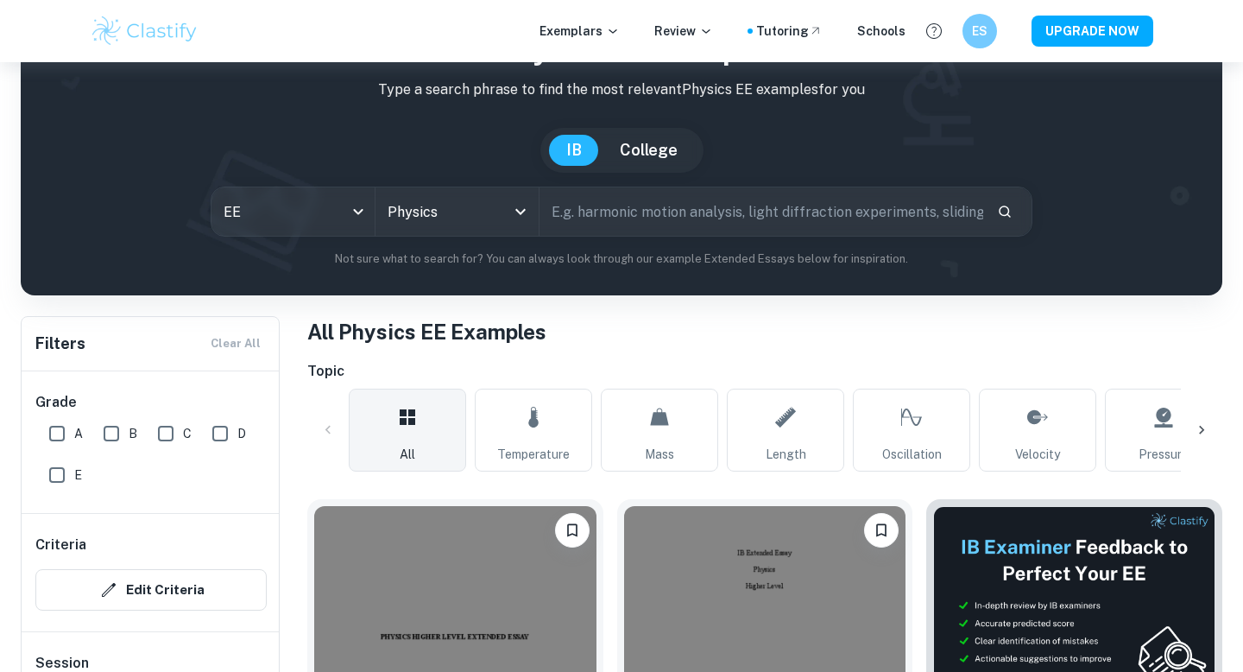
scroll to position [155, 0]
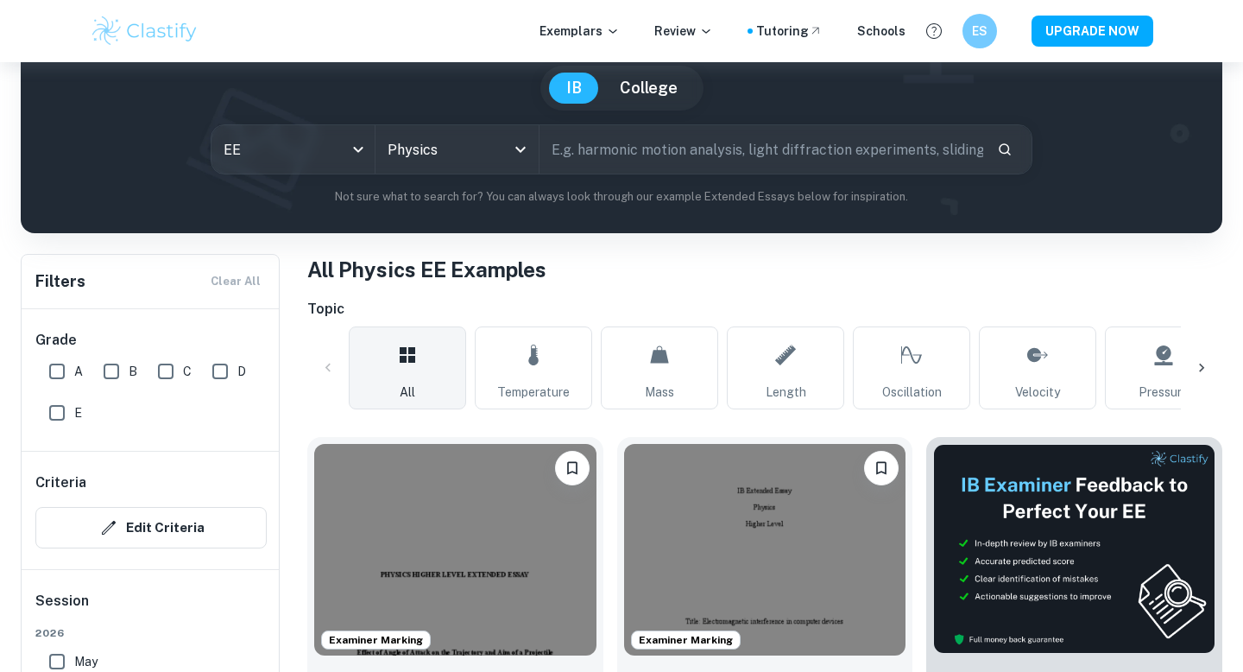
click at [59, 373] on input "A" at bounding box center [57, 371] width 35 height 35
checkbox input "true"
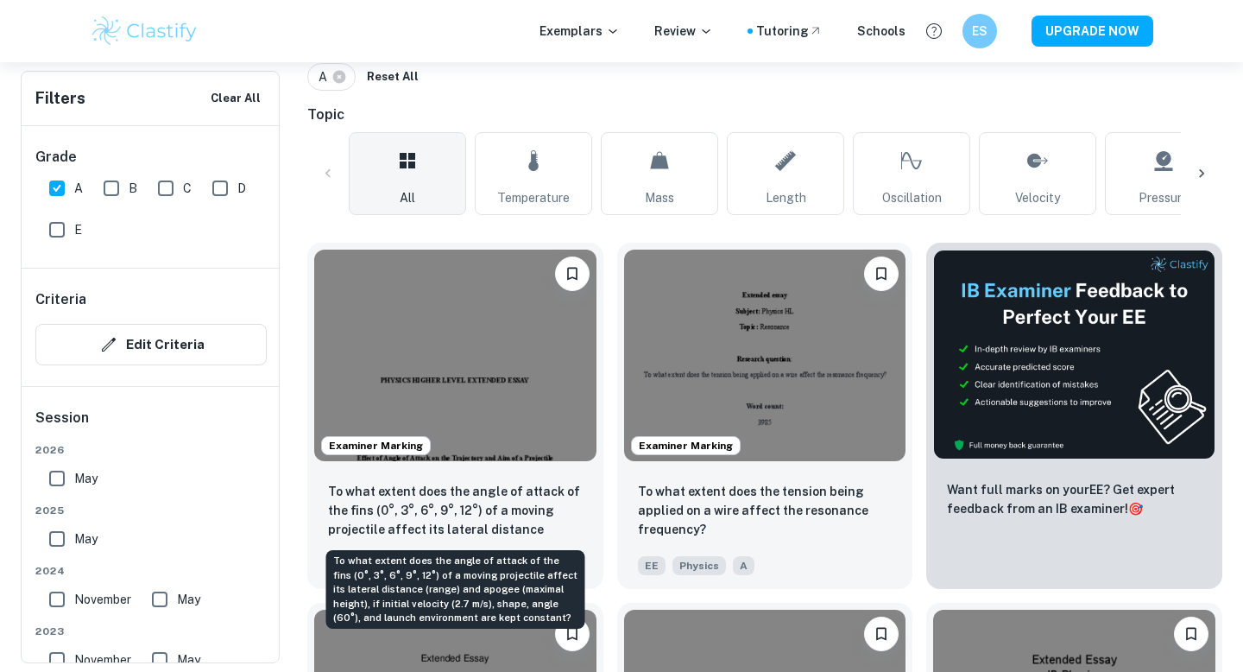
scroll to position [395, 0]
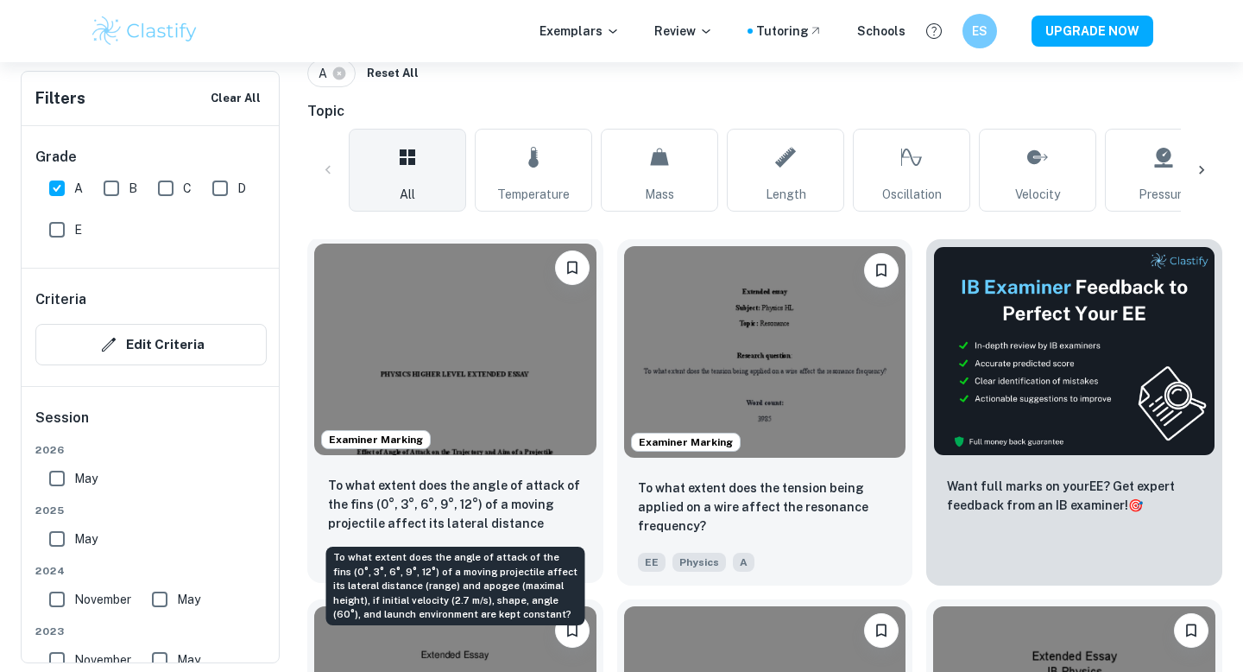
click at [469, 481] on p "To what extent does the angle of attack of the fins (0°, 3°, 6°, 9°, 12°) of a …" at bounding box center [455, 505] width 255 height 59
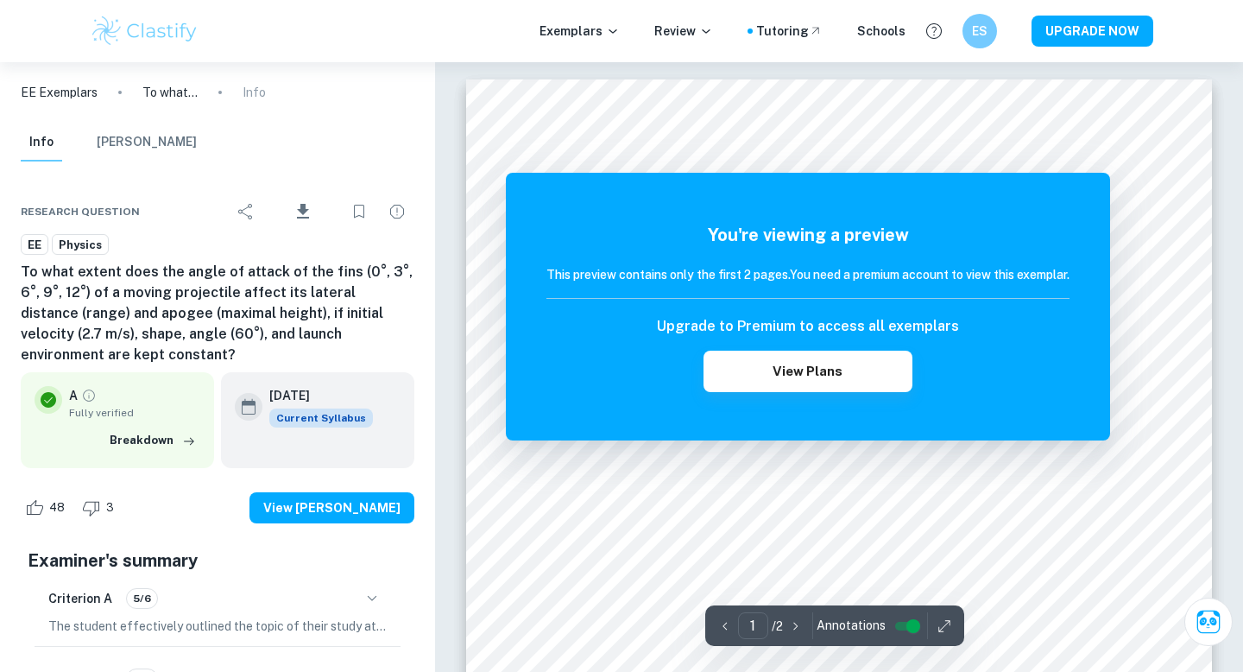
scroll to position [114, 0]
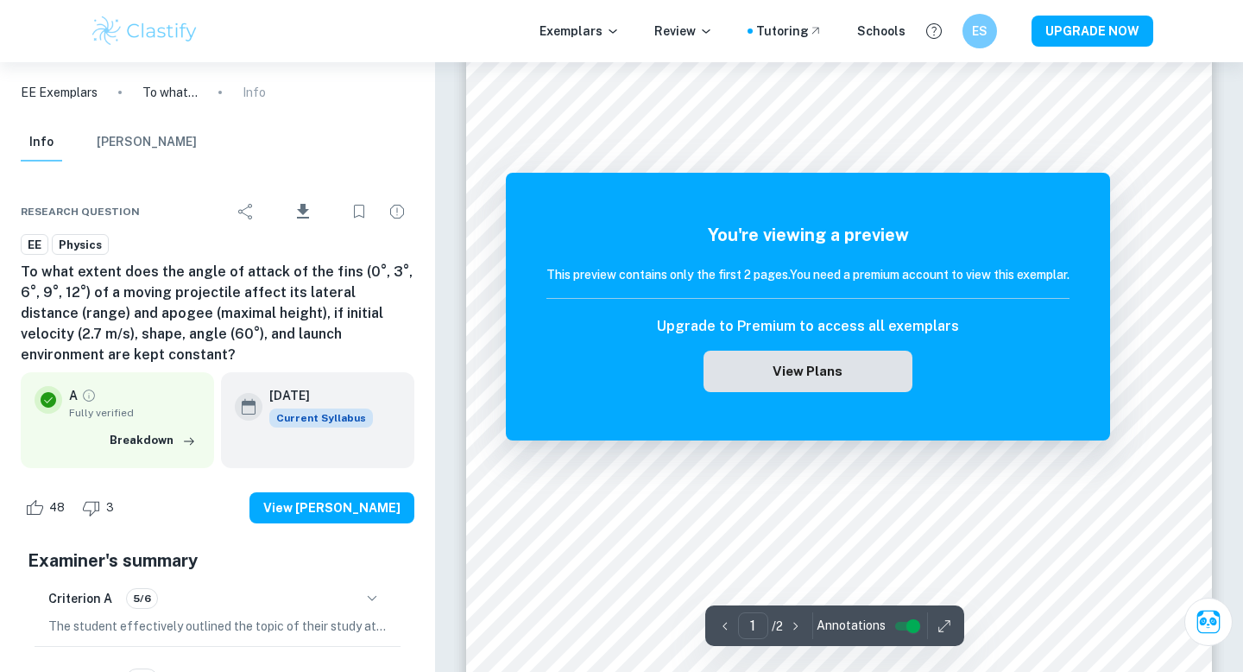
click at [776, 365] on button "View Plans" at bounding box center [808, 371] width 209 height 41
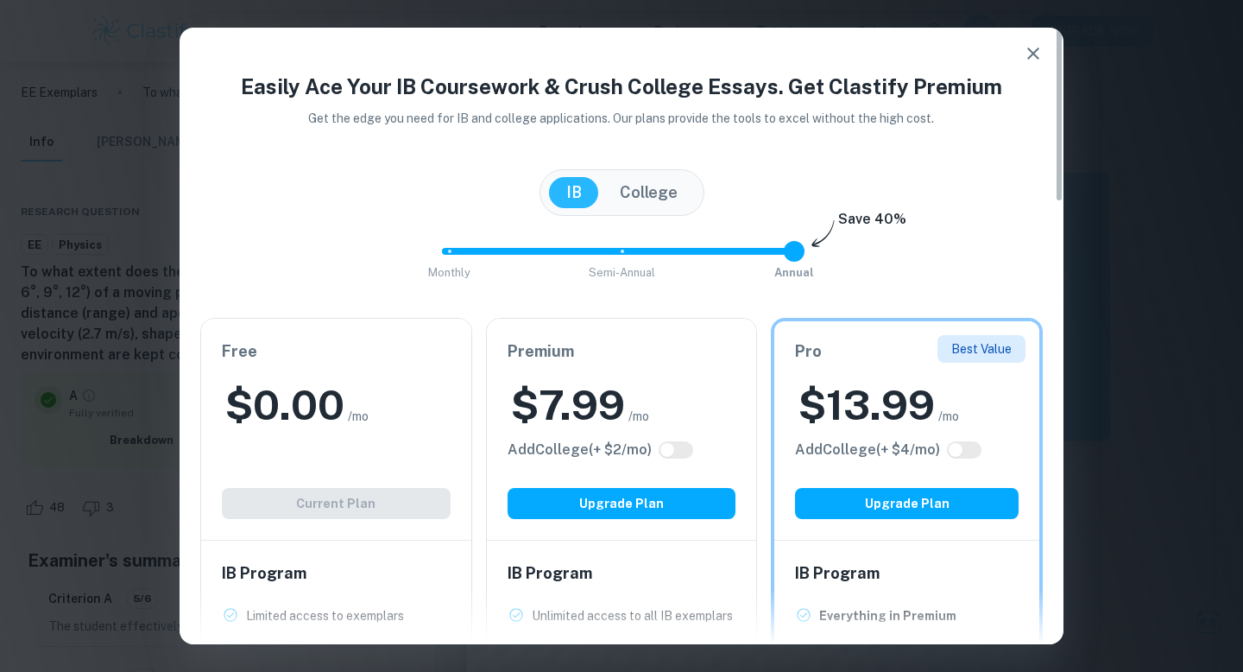
click at [418, 398] on div "$ 0.00 /mo" at bounding box center [336, 404] width 229 height 55
click at [1040, 58] on icon "button" at bounding box center [1033, 53] width 21 height 21
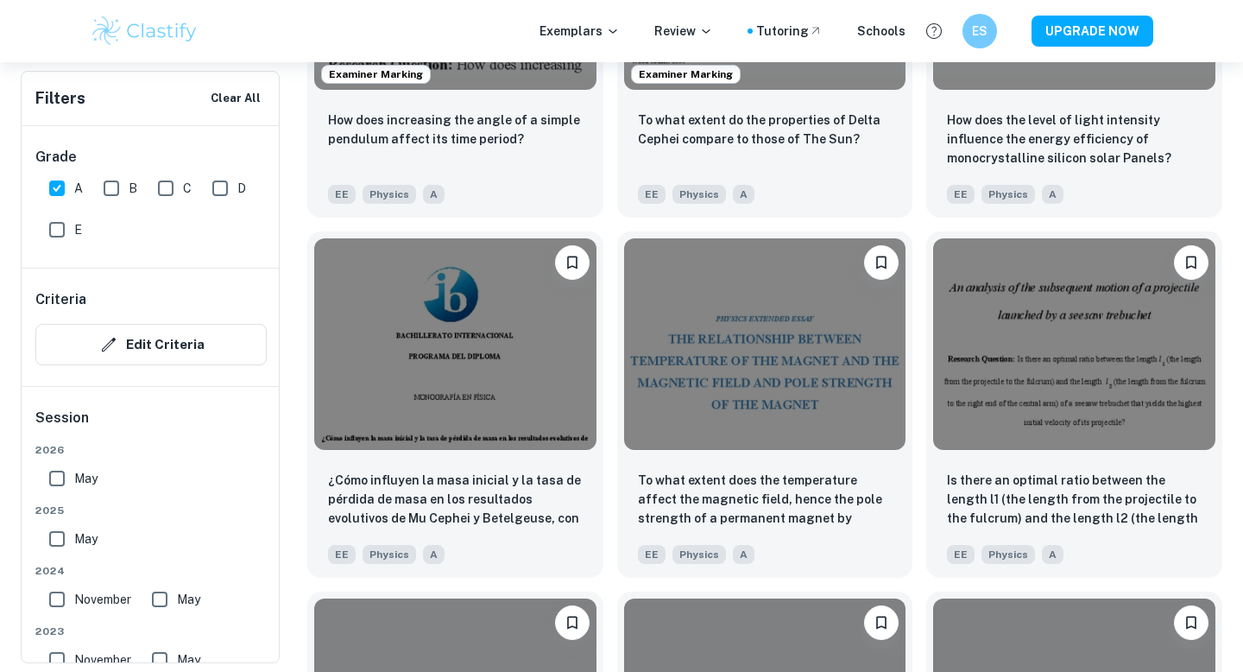
scroll to position [1971, 0]
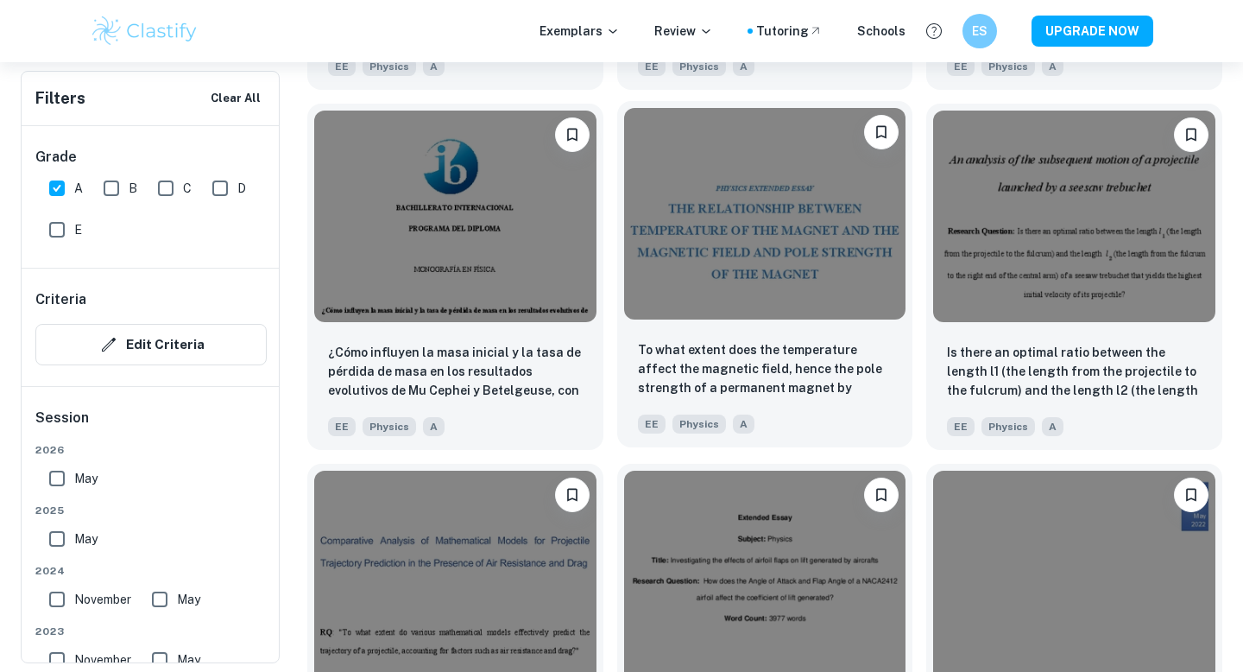
click at [773, 323] on div at bounding box center [765, 213] width 296 height 225
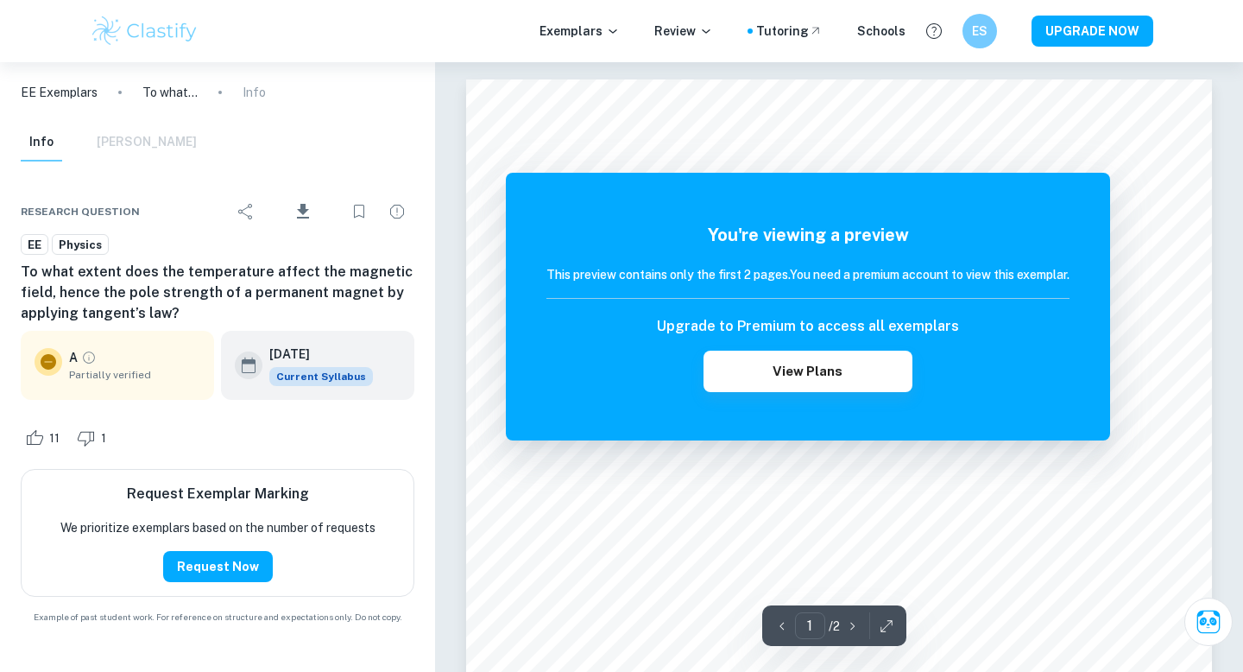
scroll to position [283, 0]
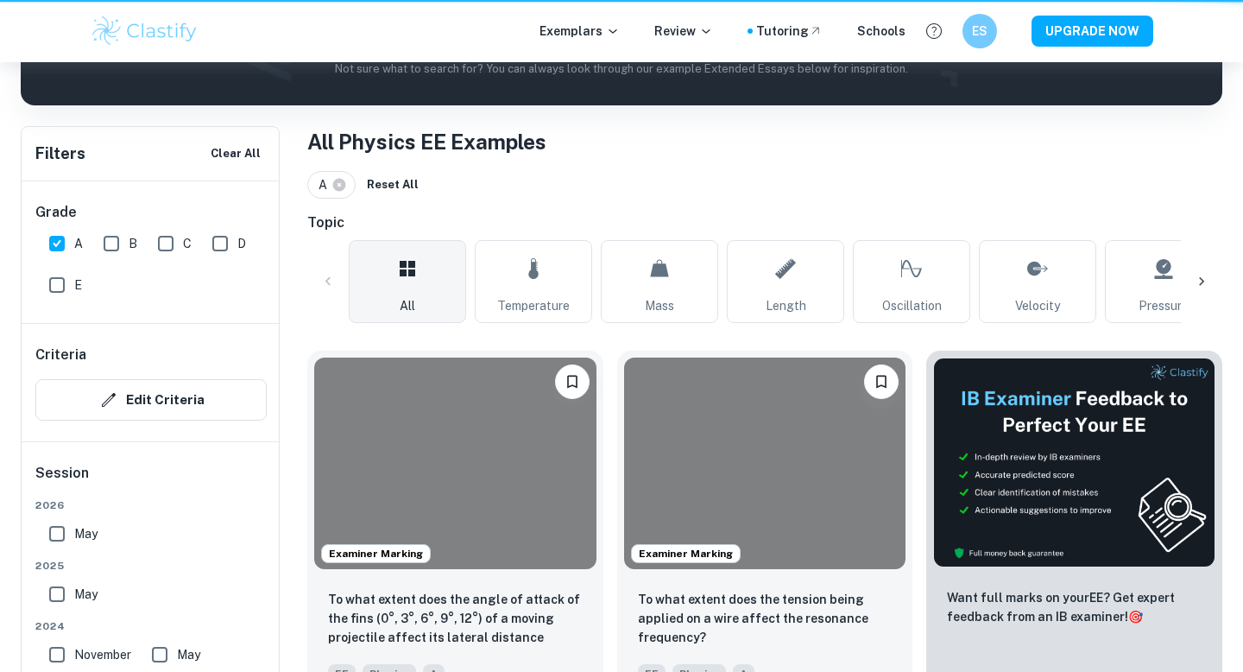
scroll to position [1971, 0]
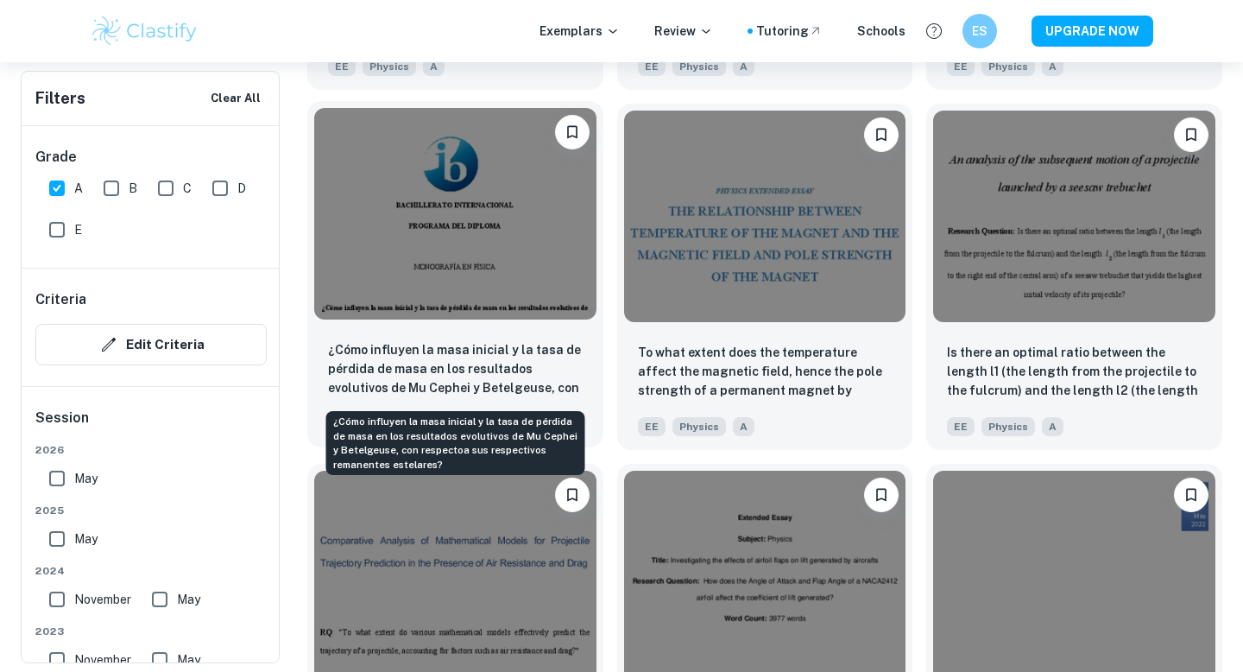
click at [440, 386] on p "¿Cómo influyen la masa inicial y la tasa de pérdida de masa en los resultados e…" at bounding box center [455, 369] width 255 height 59
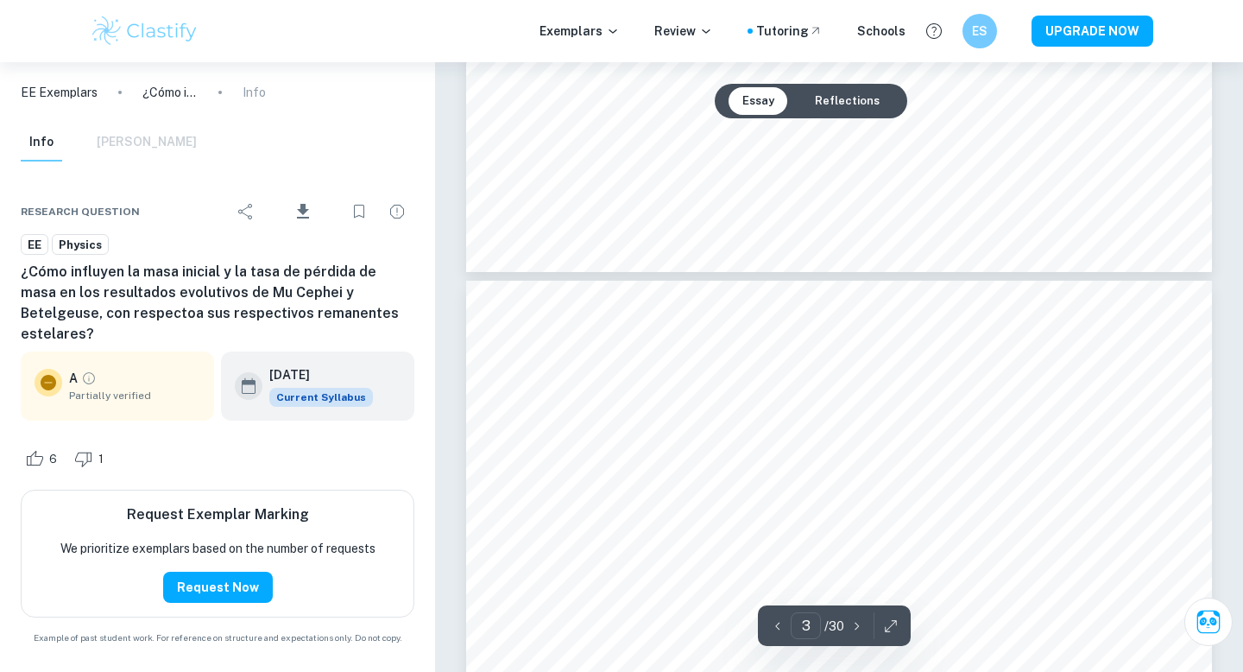
type input "4"
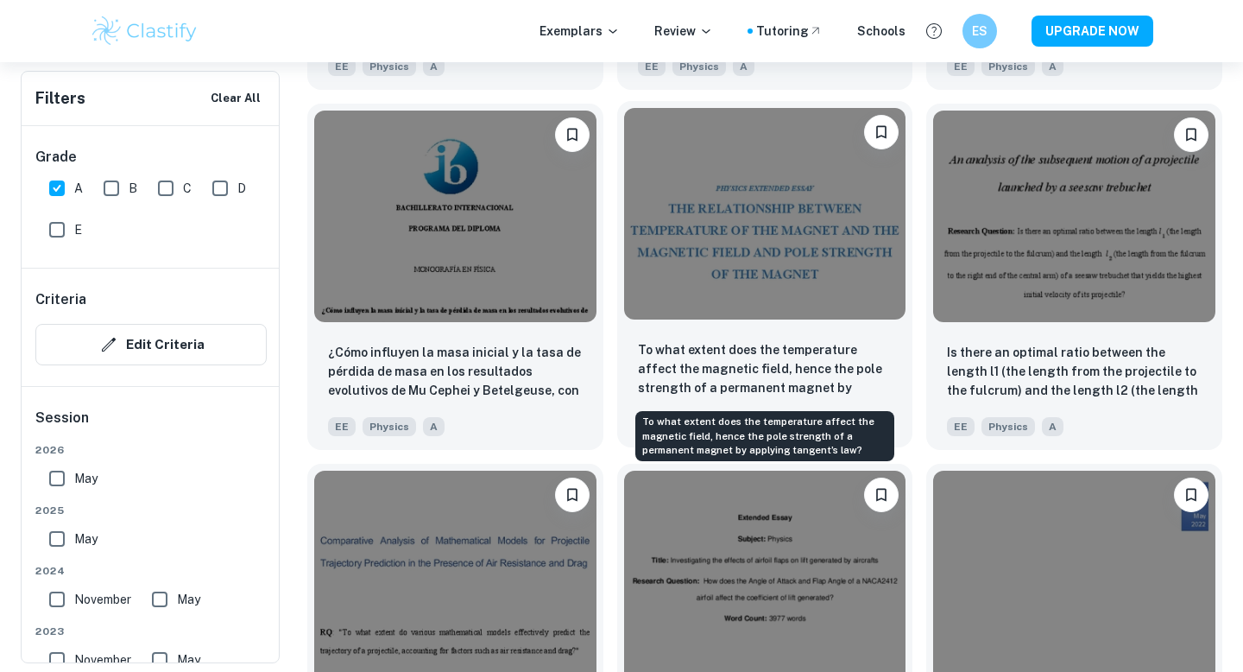
scroll to position [1933, 0]
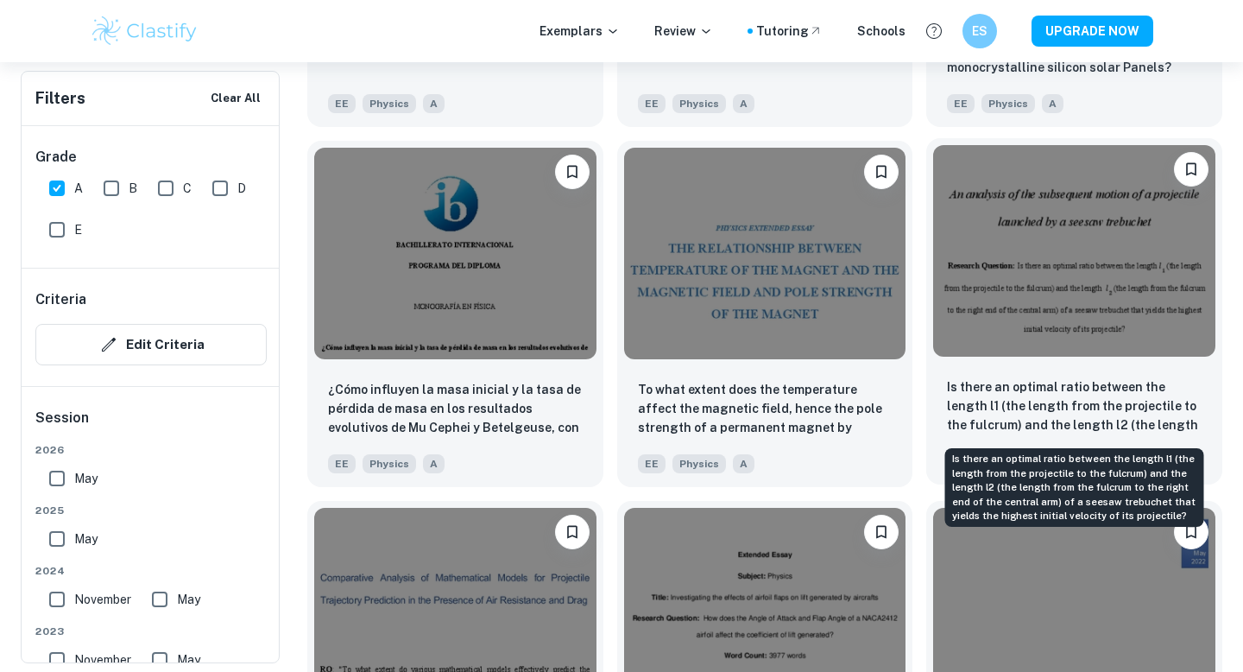
click at [1113, 414] on p "Is there an optimal ratio between the length l1 (the length from the projectile…" at bounding box center [1074, 406] width 255 height 59
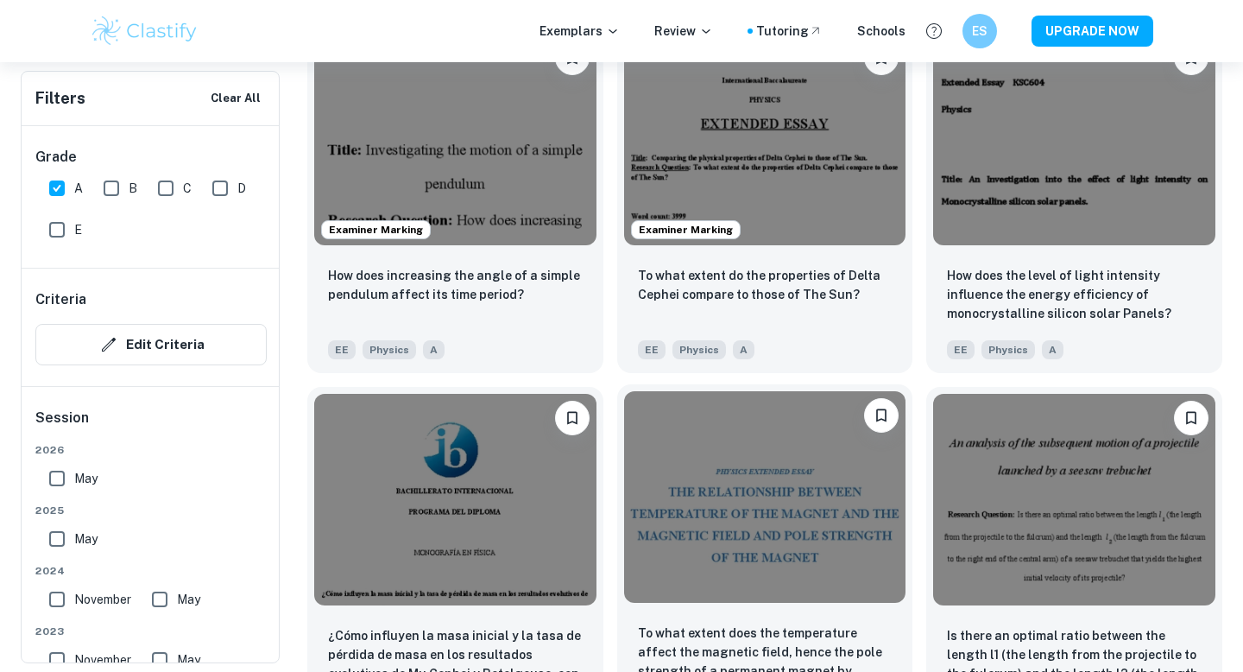
scroll to position [1516, 0]
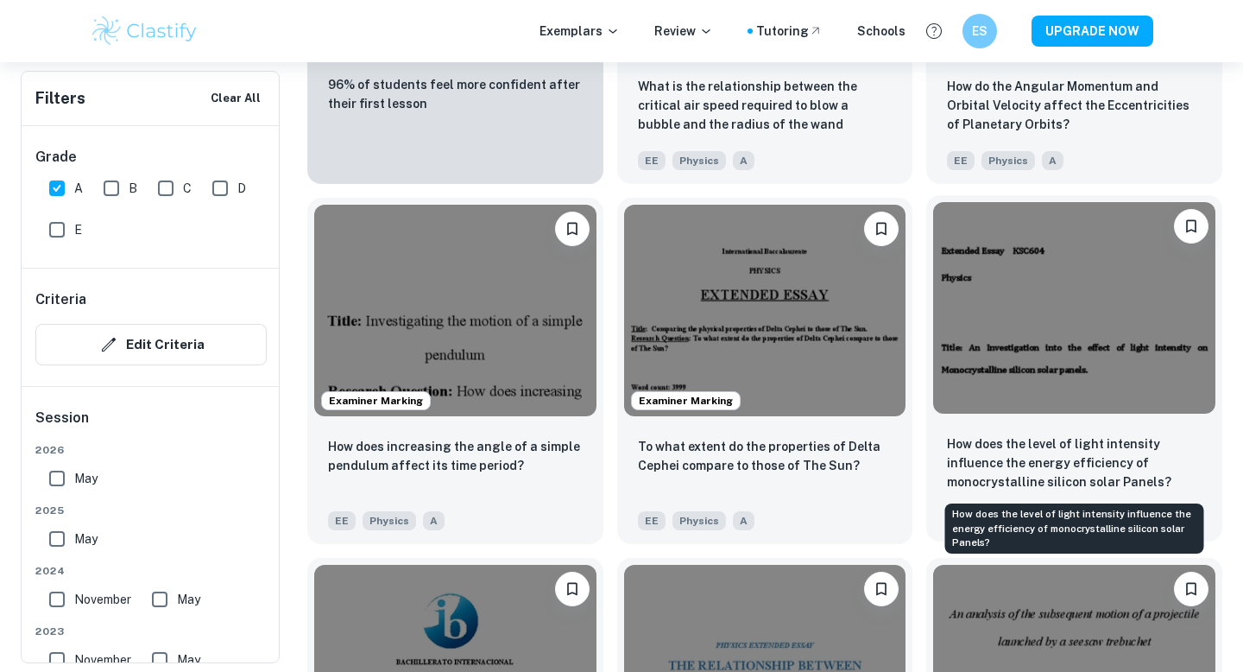
click at [1075, 476] on p "How does the level of light intensity influence the energy efficiency of monocr…" at bounding box center [1074, 462] width 255 height 57
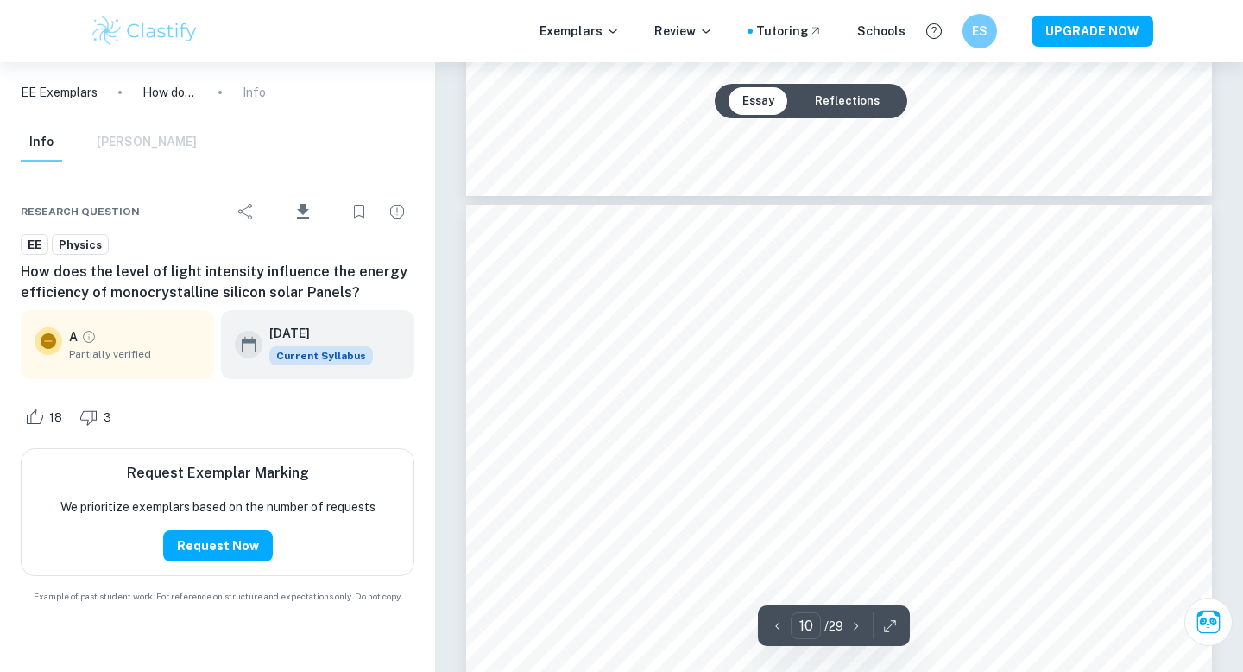
scroll to position [9804, 0]
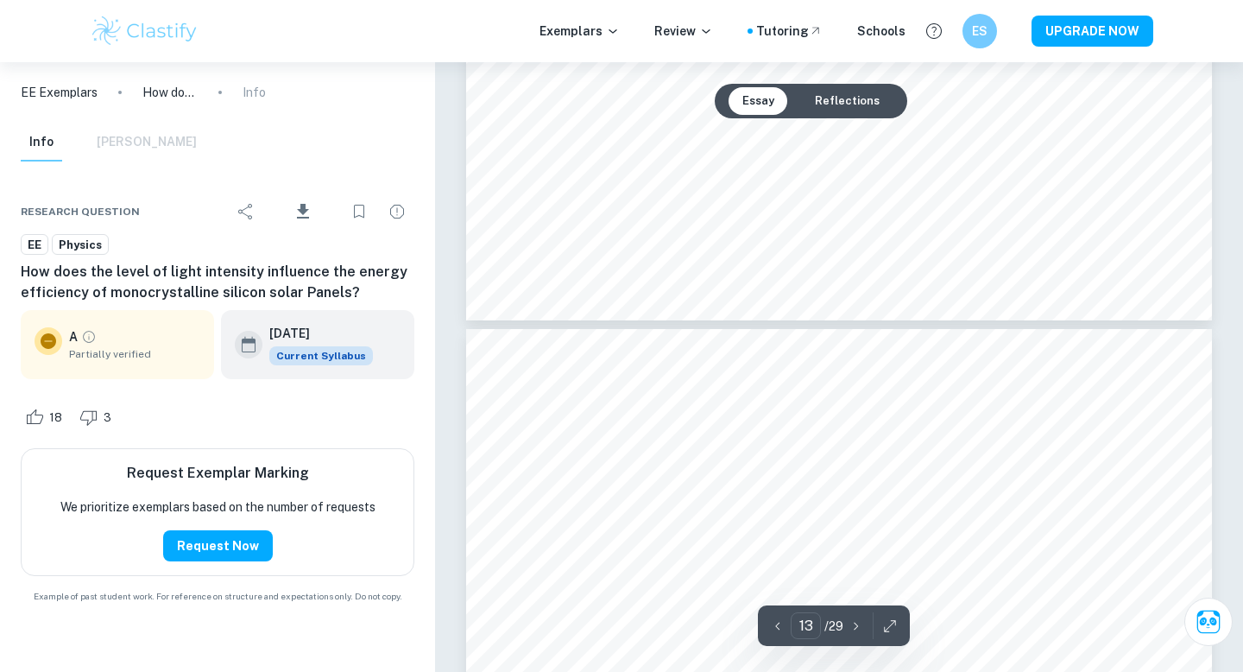
type input "14"
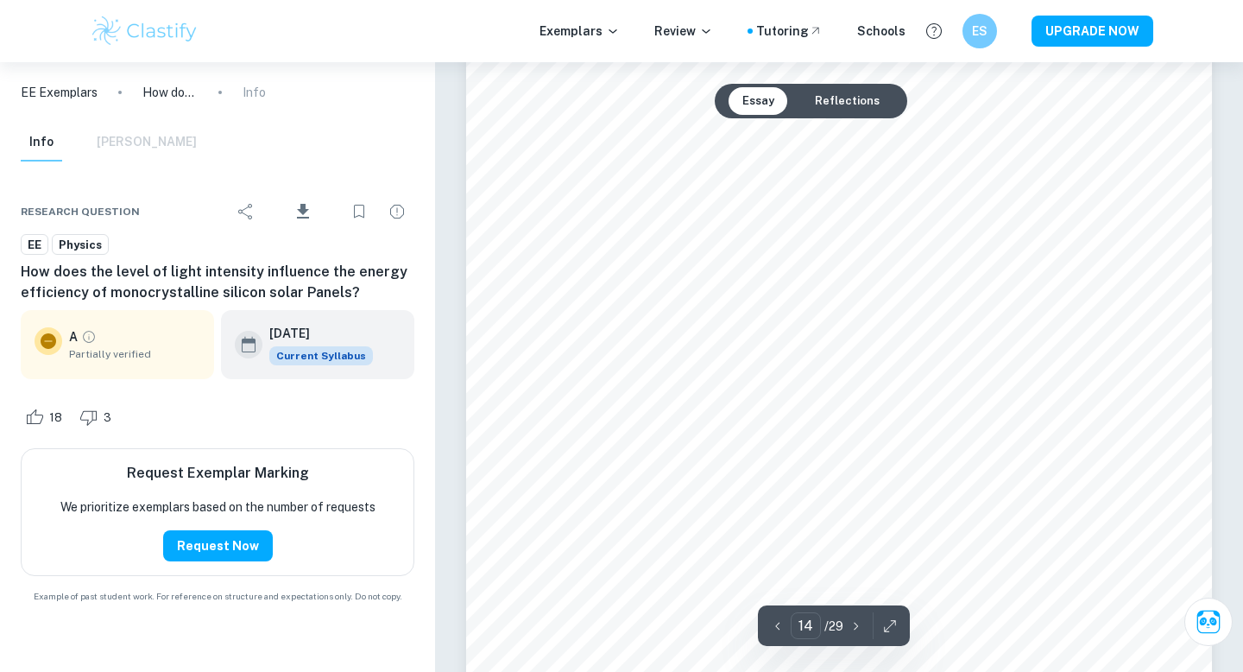
scroll to position [14485, 0]
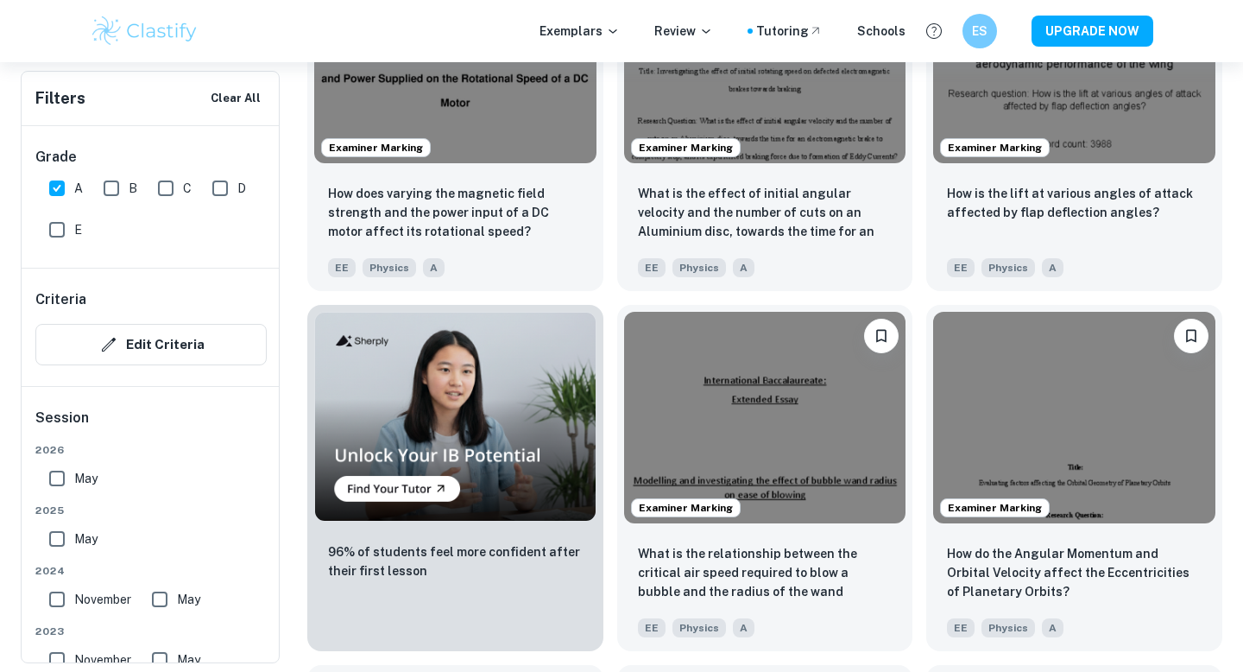
scroll to position [1052, 0]
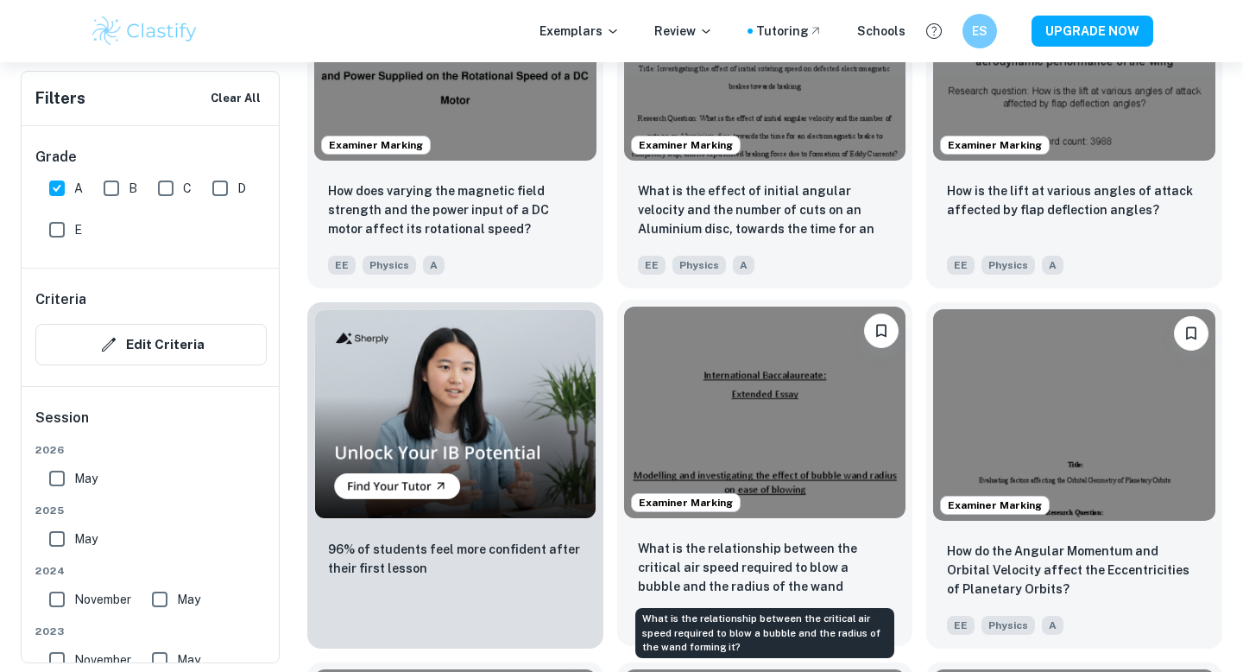
click at [772, 573] on p "What is the relationship between the critical air speed required to blow a bubb…" at bounding box center [765, 568] width 255 height 59
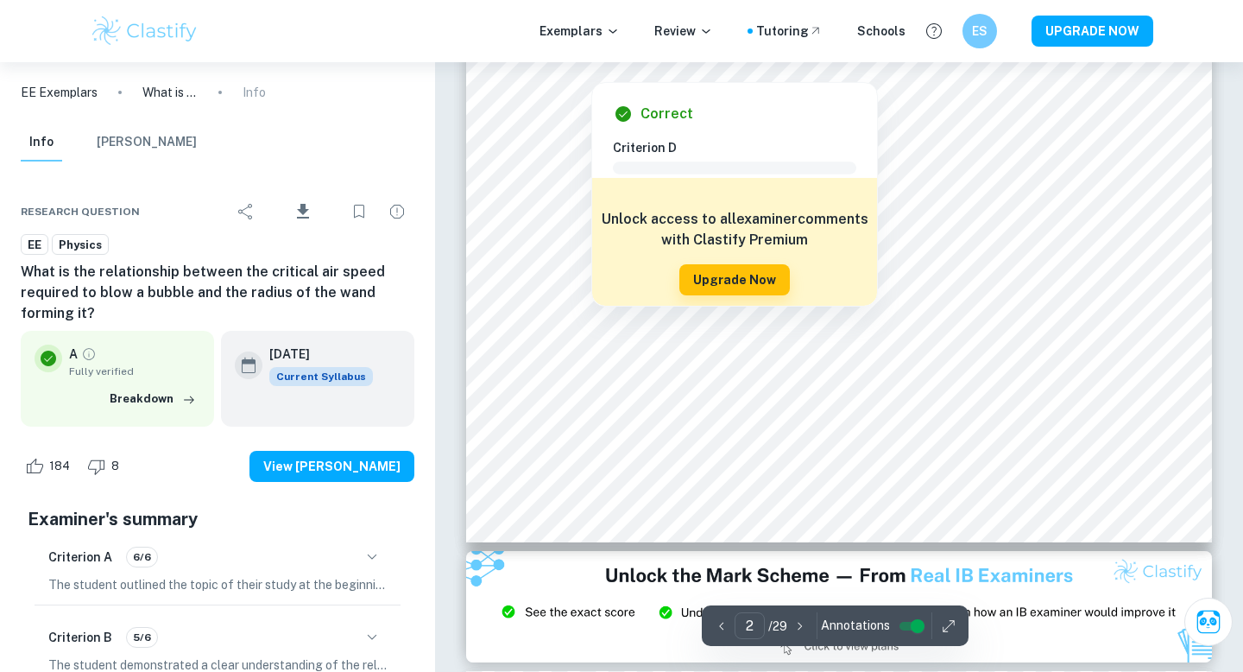
scroll to position [2083, 0]
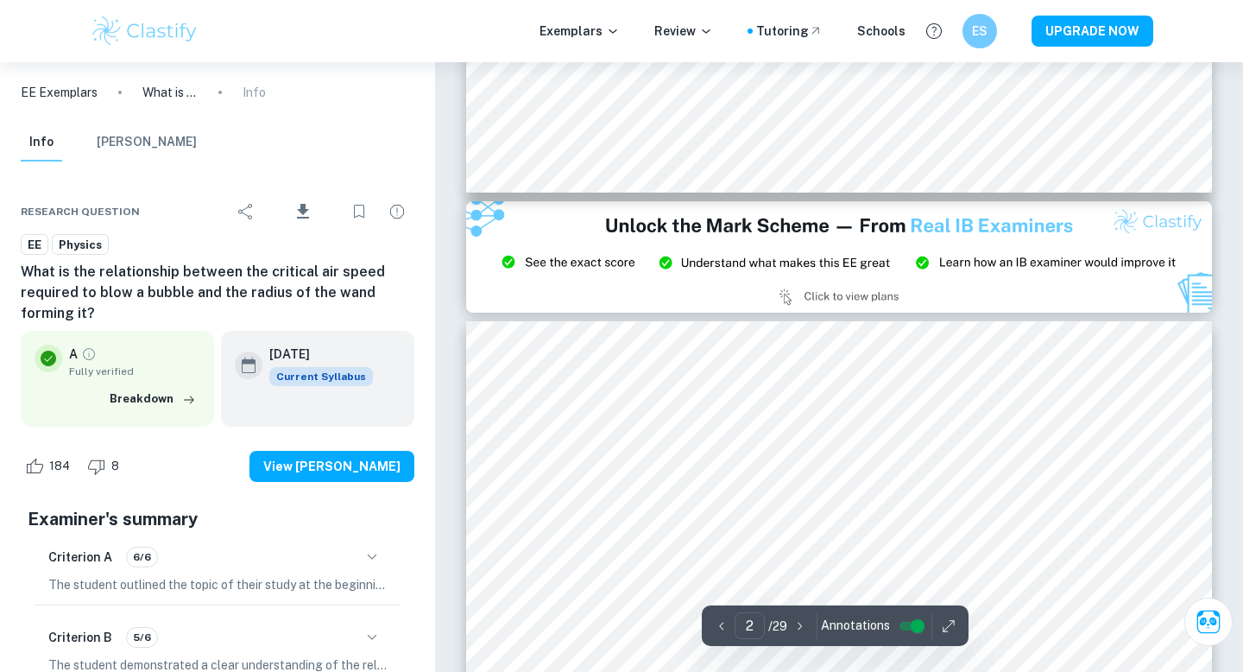
type input "3"
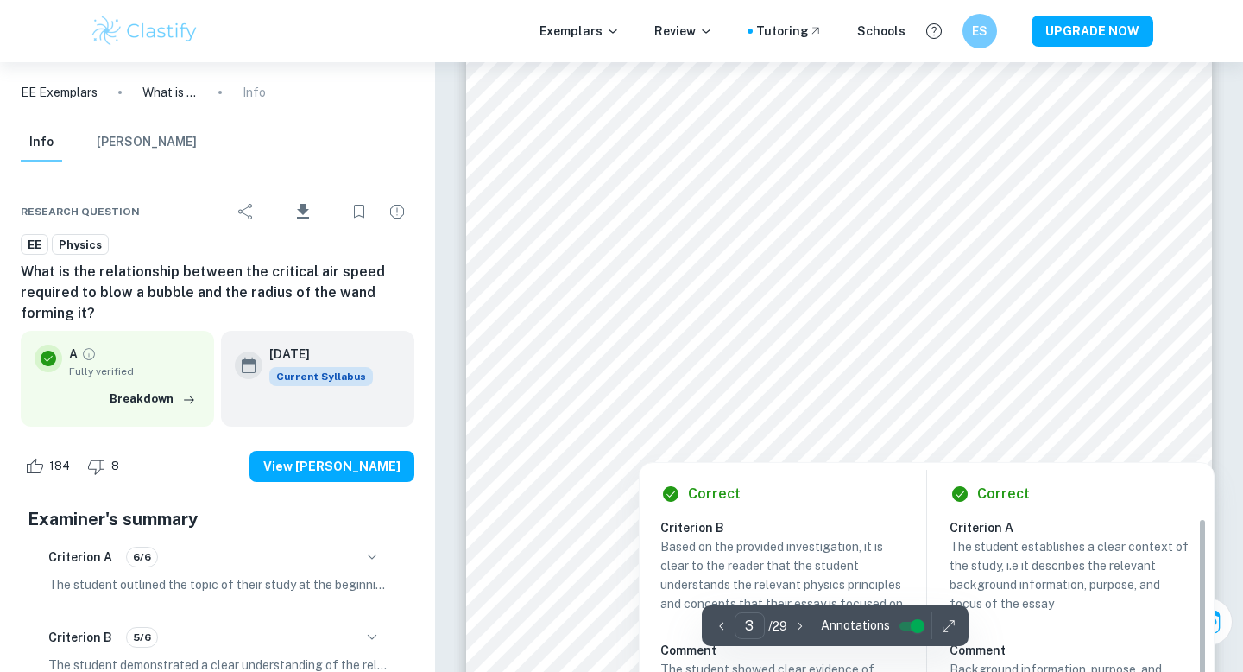
scroll to position [2611, 0]
